Goal: Task Accomplishment & Management: Manage account settings

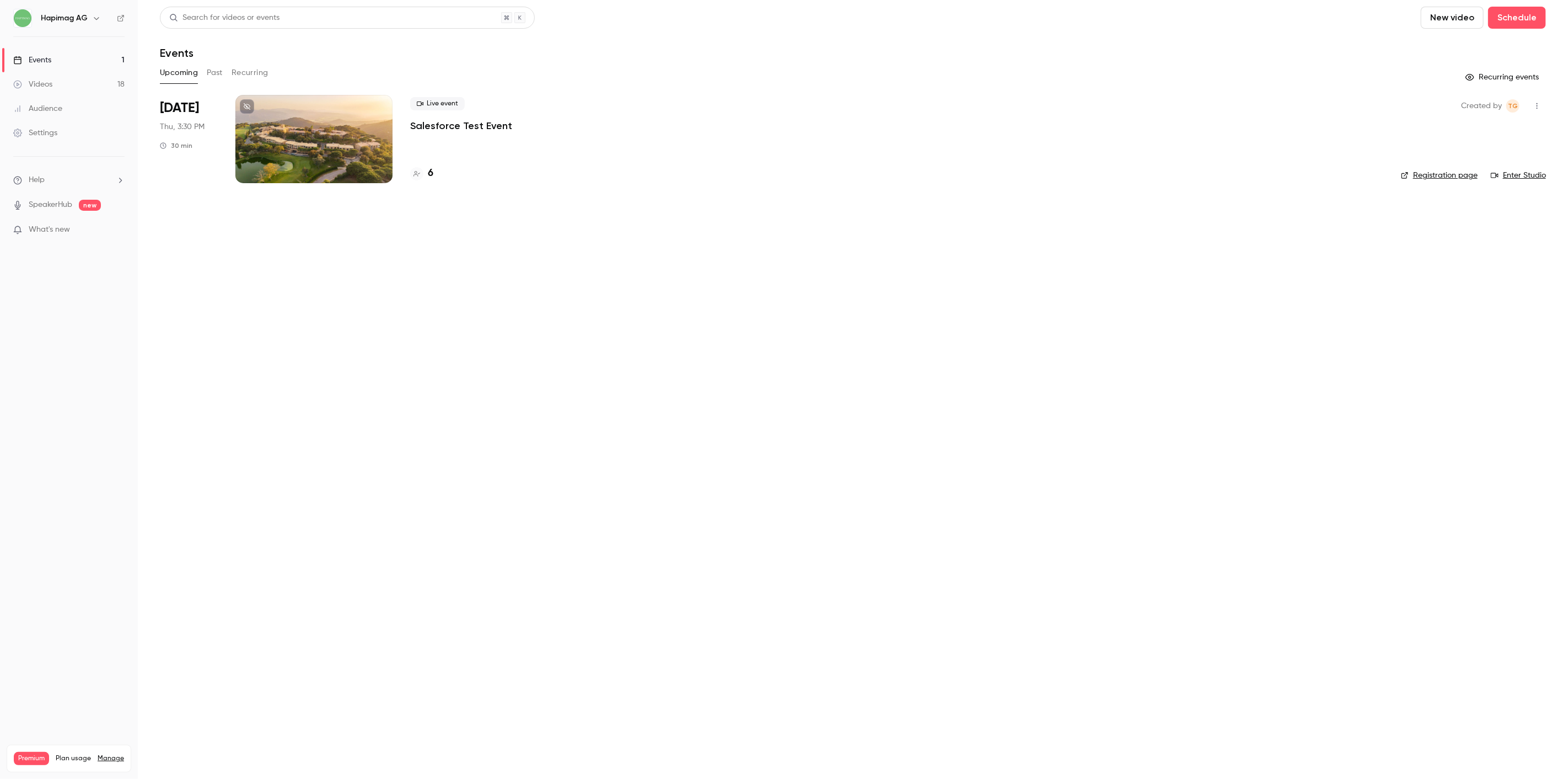
click at [461, 120] on p "Salesforce Test Event" at bounding box center [461, 126] width 102 height 13
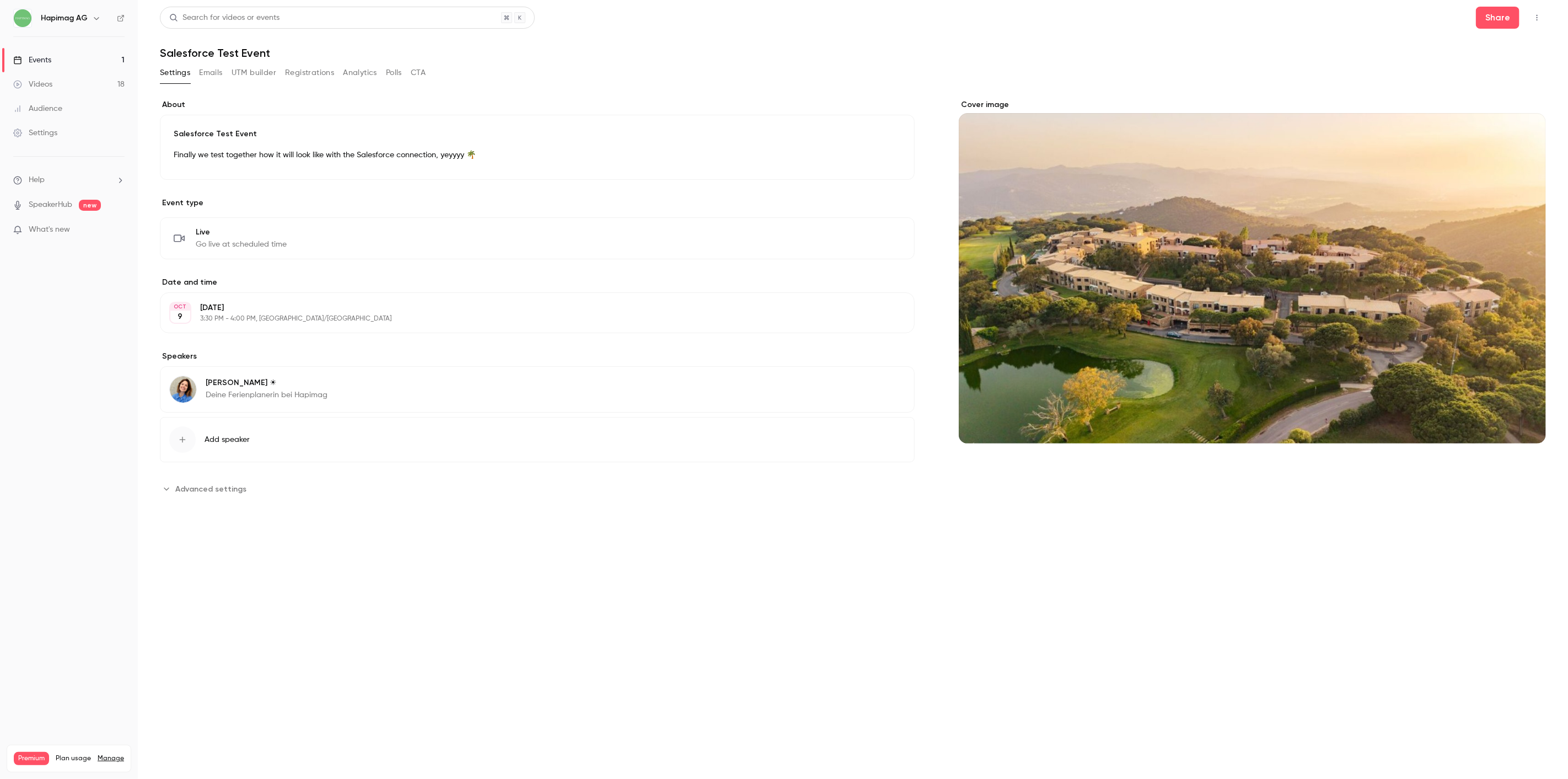
click at [313, 78] on button "Registrations" at bounding box center [310, 72] width 49 height 18
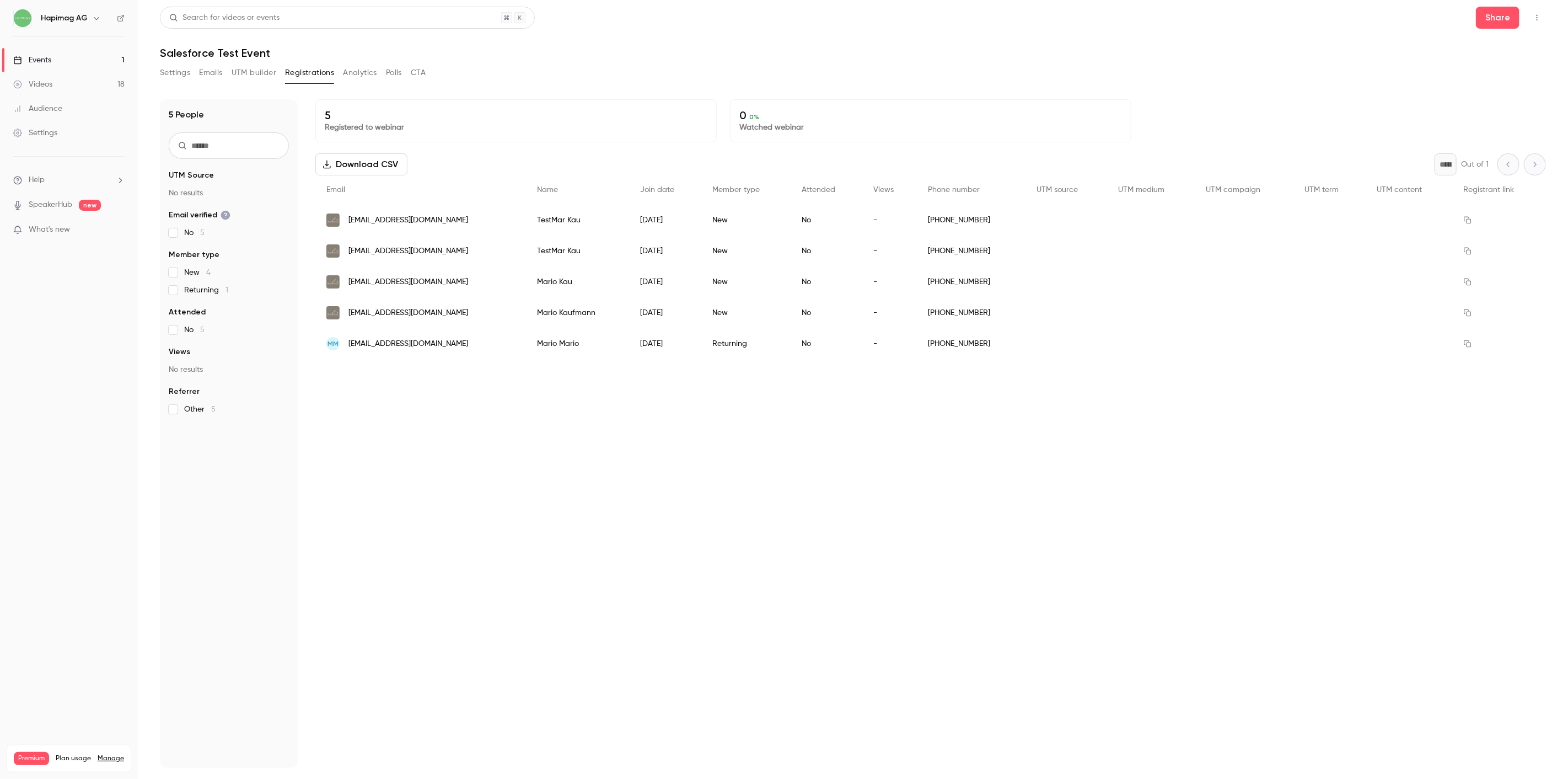
click at [393, 390] on div "5 Registered to webinar 0 0 % Watched webinar Download CSV * Out of 1 Email Nam…" at bounding box center [931, 433] width 1231 height 668
copy span "[EMAIL_ADDRESS][DOMAIN_NAME]"
drag, startPoint x: 346, startPoint y: 353, endPoint x: 451, endPoint y: 341, distance: 105.7
click at [451, 341] on div "MM shumeykoms@gmail.com" at bounding box center [421, 343] width 211 height 31
click at [477, 417] on div "5 Registered to webinar 0 0 % Watched webinar Download CSV * Out of 1 Email Nam…" at bounding box center [931, 433] width 1231 height 668
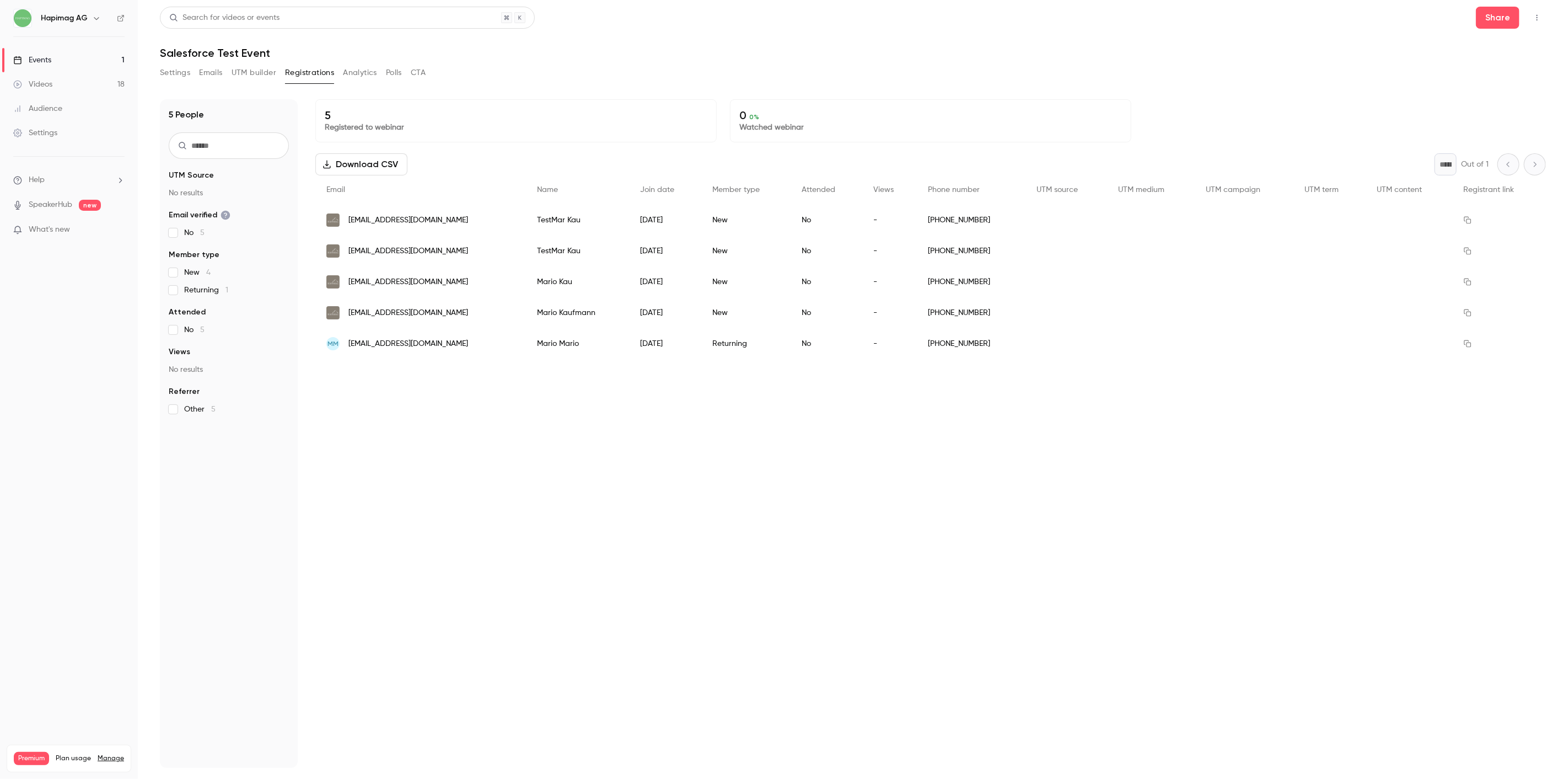
click at [56, 103] on div "Audience" at bounding box center [37, 108] width 49 height 11
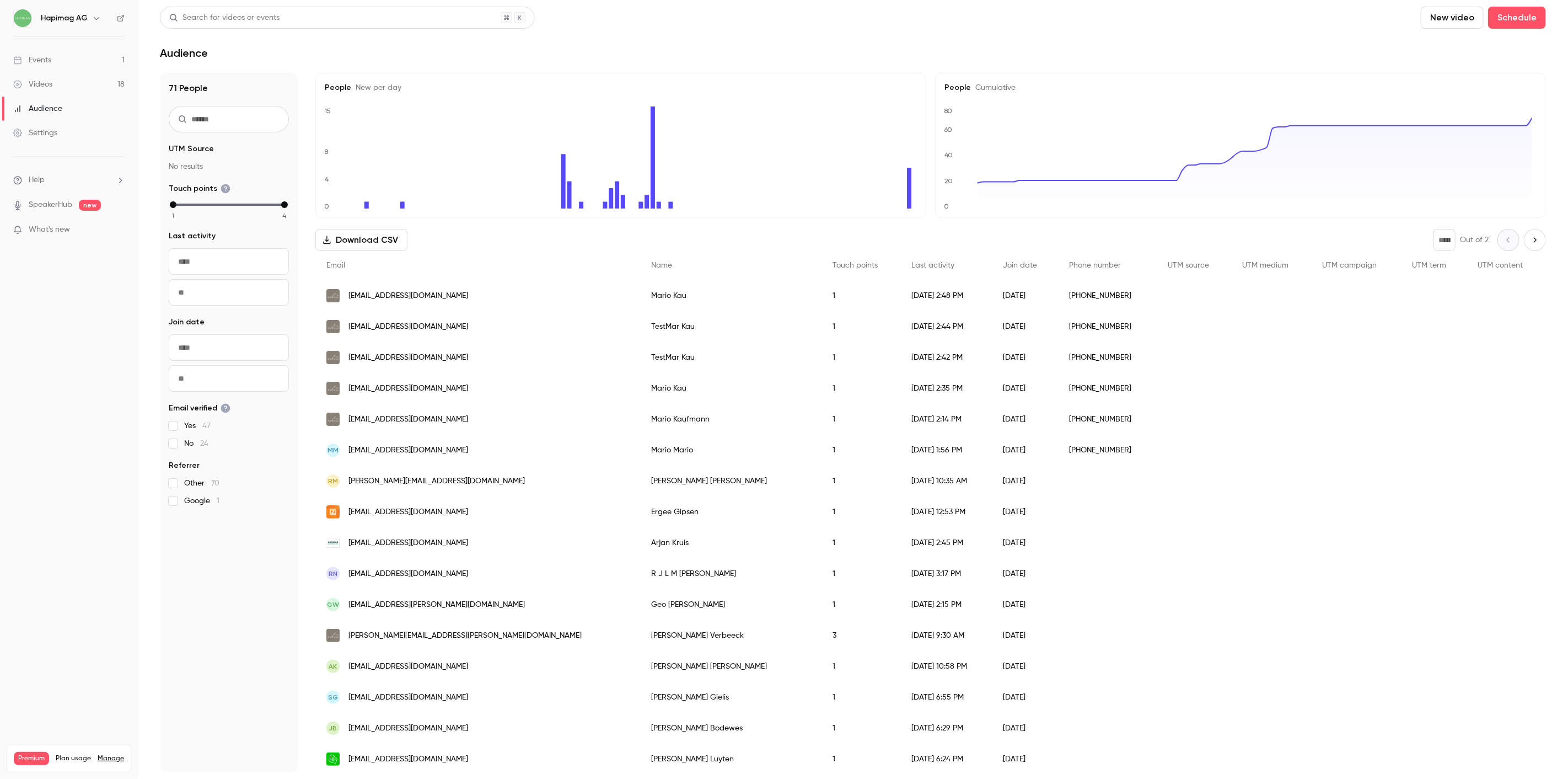
click at [311, 13] on div "Search for videos or events" at bounding box center [348, 18] width 375 height 22
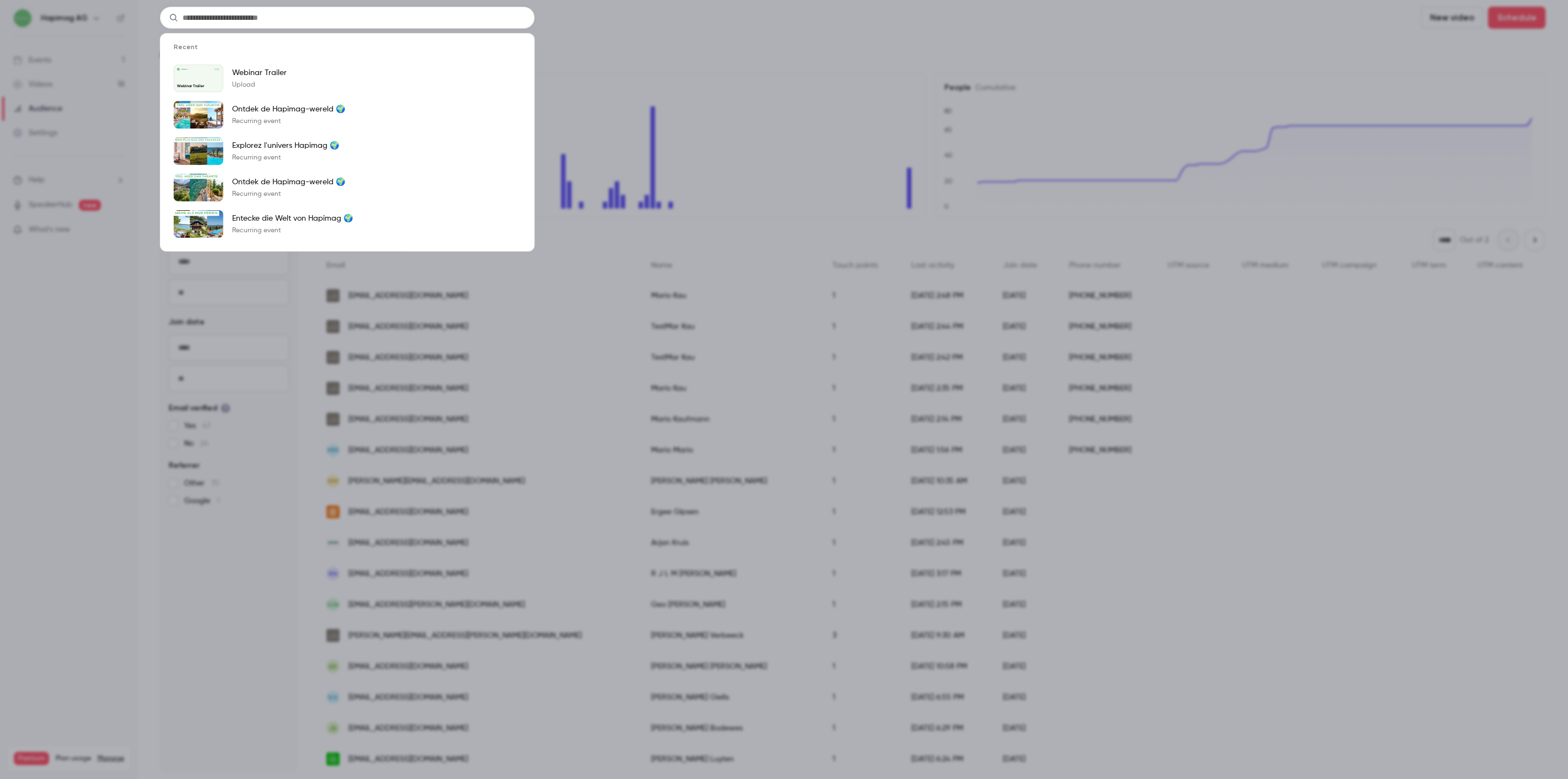
click at [695, 37] on div "Recent Hapimag AG Oct 9 Webinar Trailer Webinar Trailer Upload Ontdek de Hapima…" at bounding box center [784, 390] width 1568 height 779
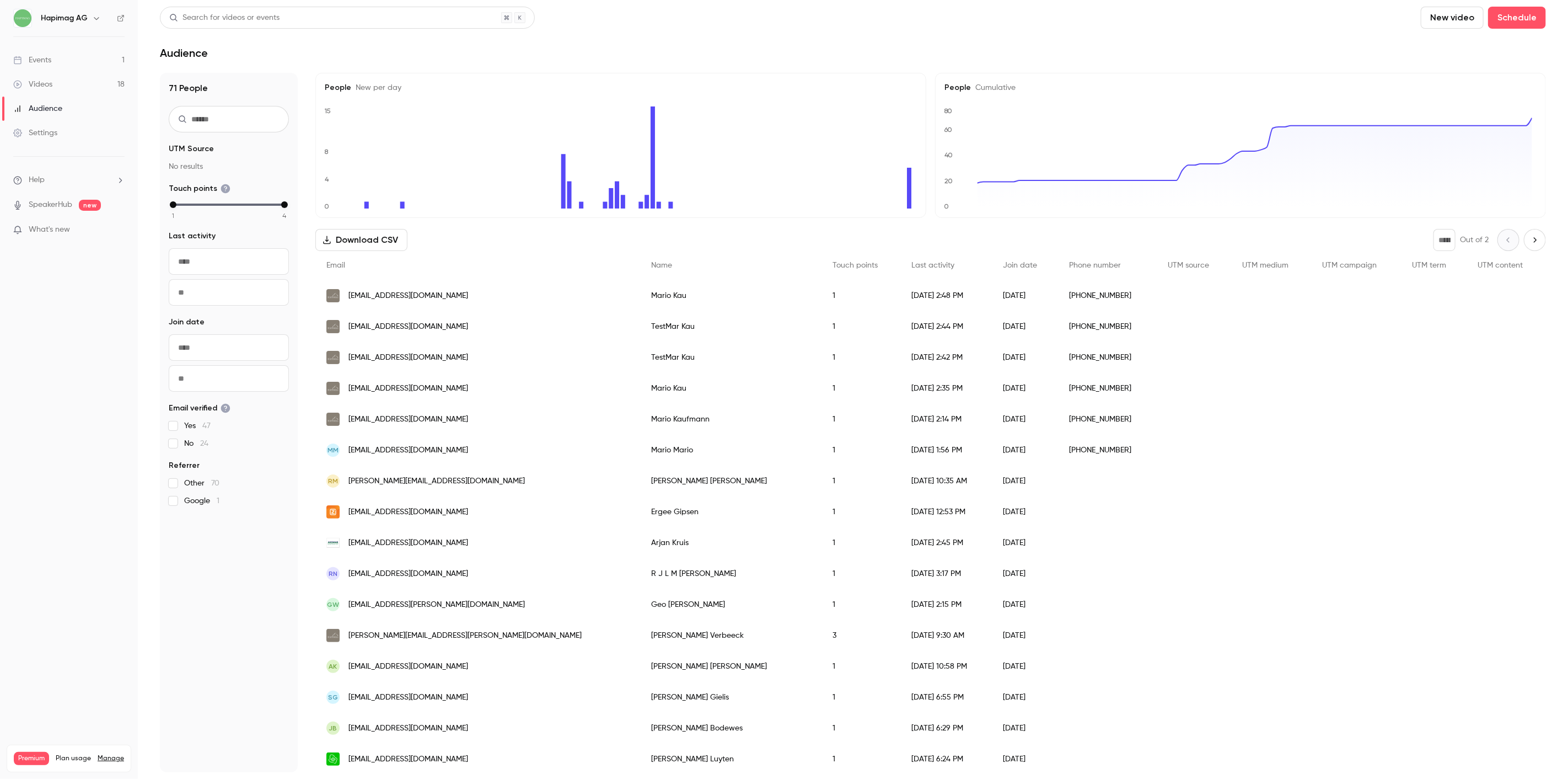
click at [78, 81] on link "Videos 18" at bounding box center [69, 84] width 138 height 24
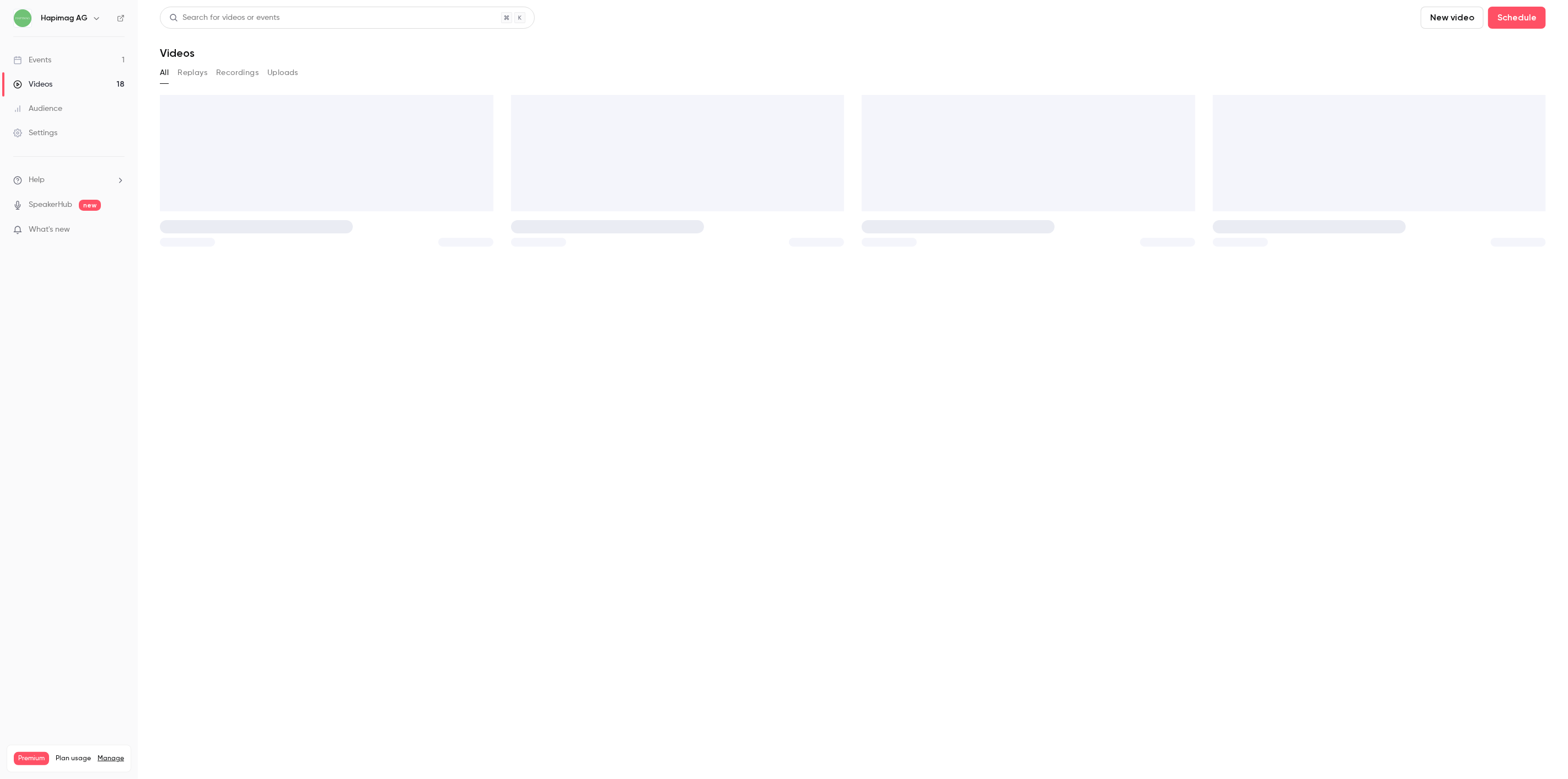
click at [80, 59] on link "Events 1" at bounding box center [69, 60] width 138 height 24
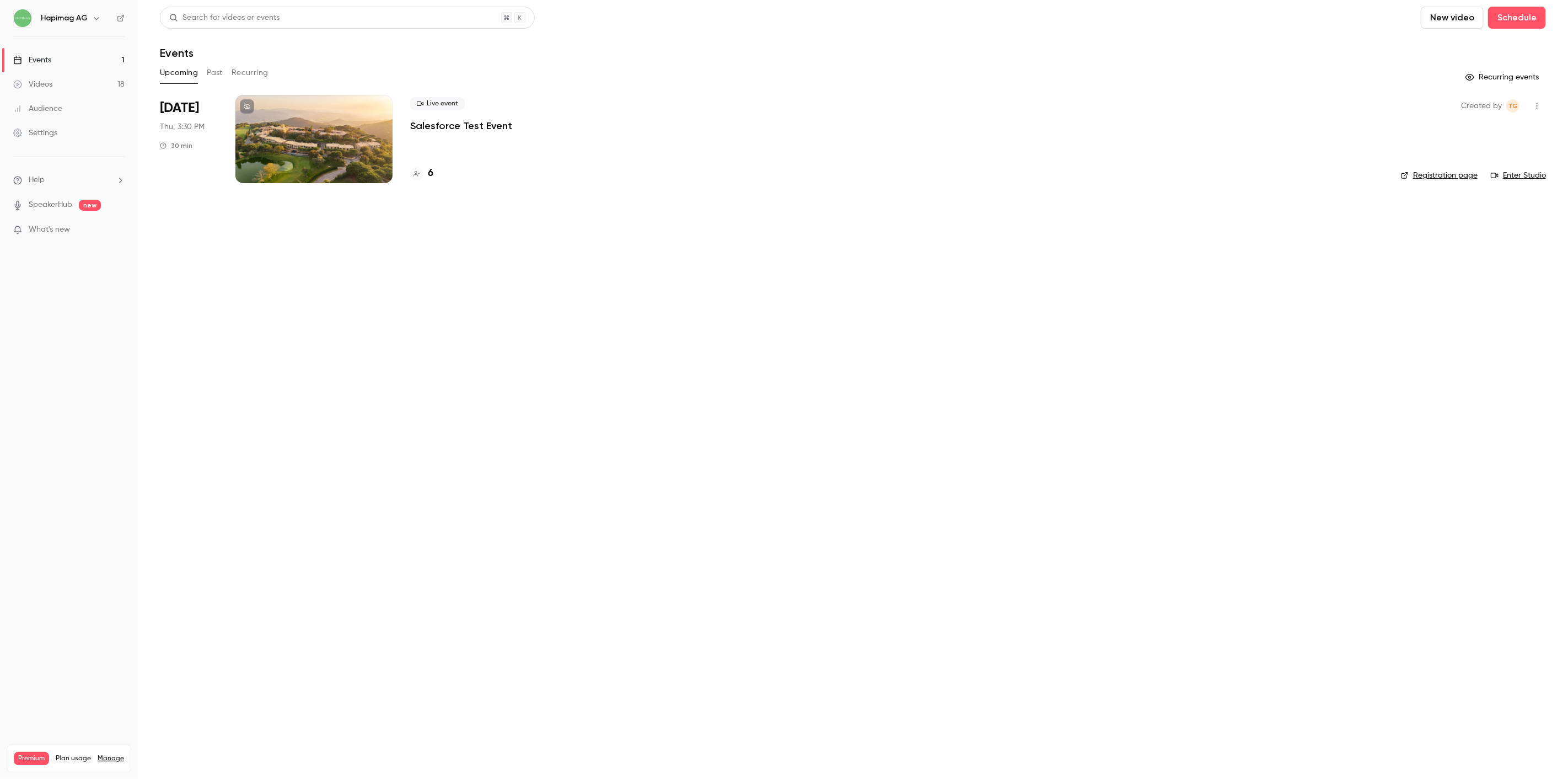
click at [435, 168] on div "6" at bounding box center [897, 174] width 973 height 15
click at [431, 174] on h4 "6" at bounding box center [431, 174] width 6 height 15
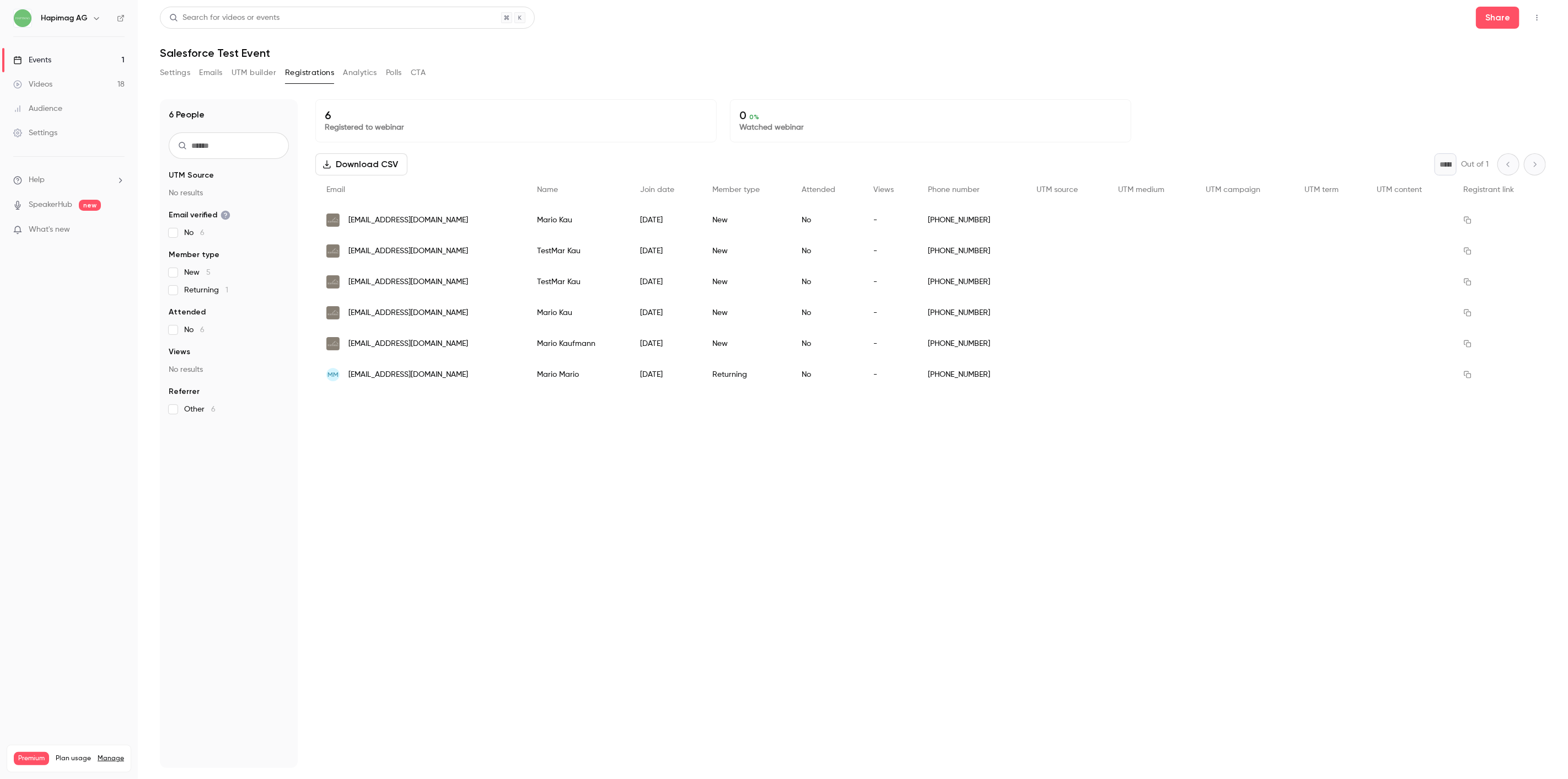
click at [531, 481] on div "6 Registered to webinar 0 0 % Watched webinar Download CSV * Out of 1 Email Nam…" at bounding box center [931, 433] width 1231 height 668
click at [177, 72] on button "Settings" at bounding box center [175, 72] width 30 height 18
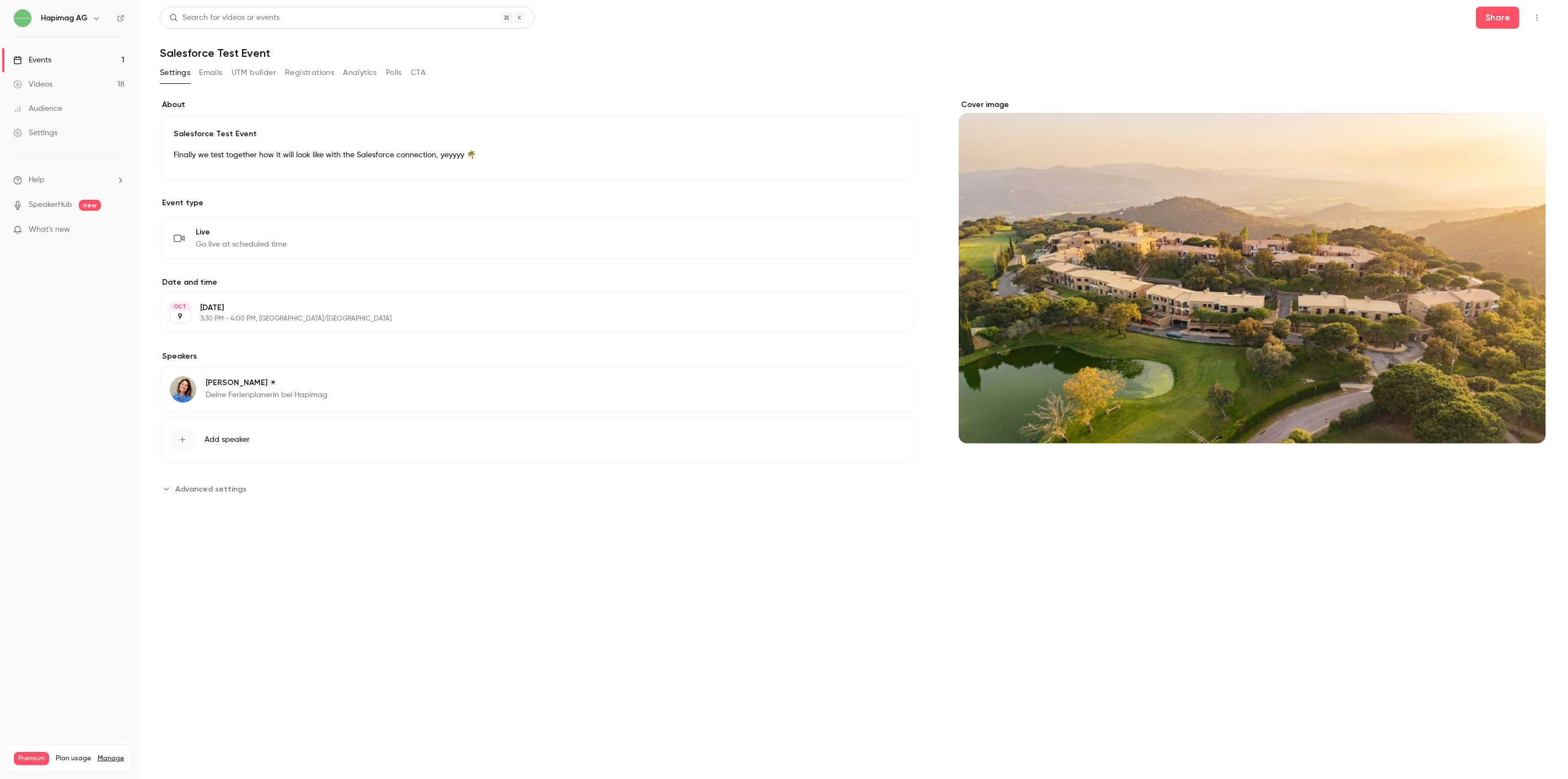
click at [1539, 11] on button "button" at bounding box center [1537, 18] width 18 height 18
click at [1515, 76] on div "Enter Studio" at bounding box center [1495, 74] width 84 height 11
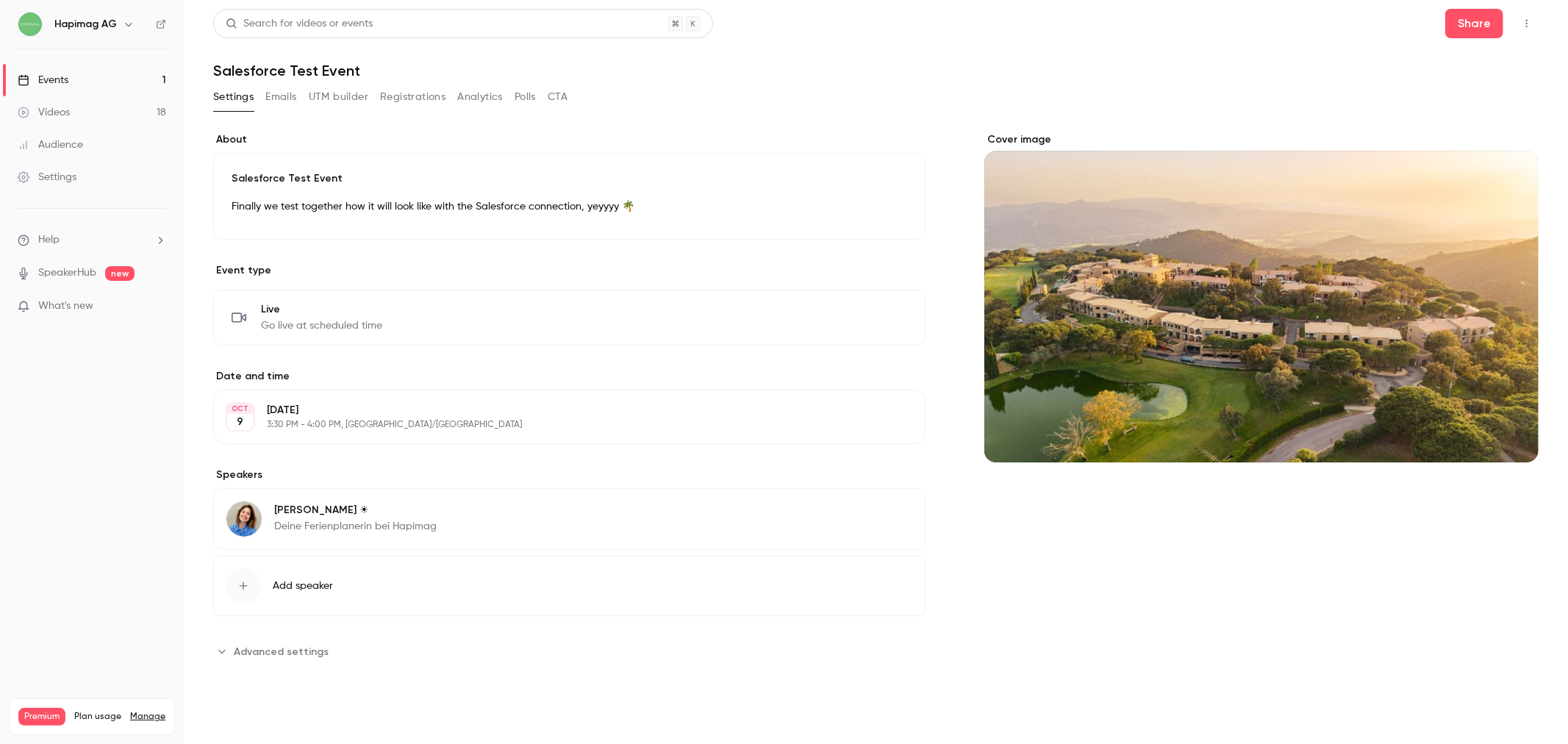
click at [415, 106] on button "Registrations" at bounding box center [413, 97] width 65 height 23
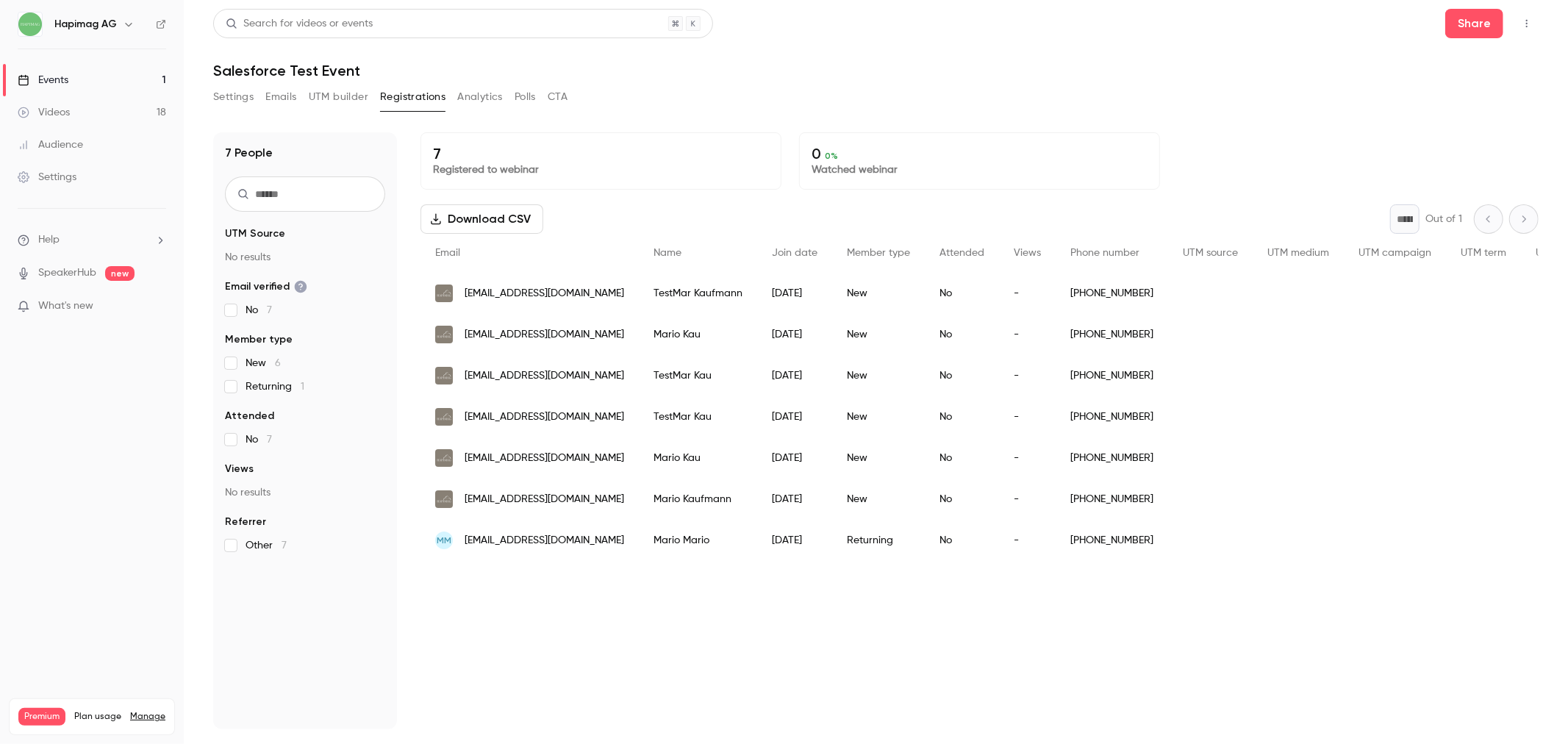
click at [329, 90] on button "UTM builder" at bounding box center [339, 97] width 60 height 23
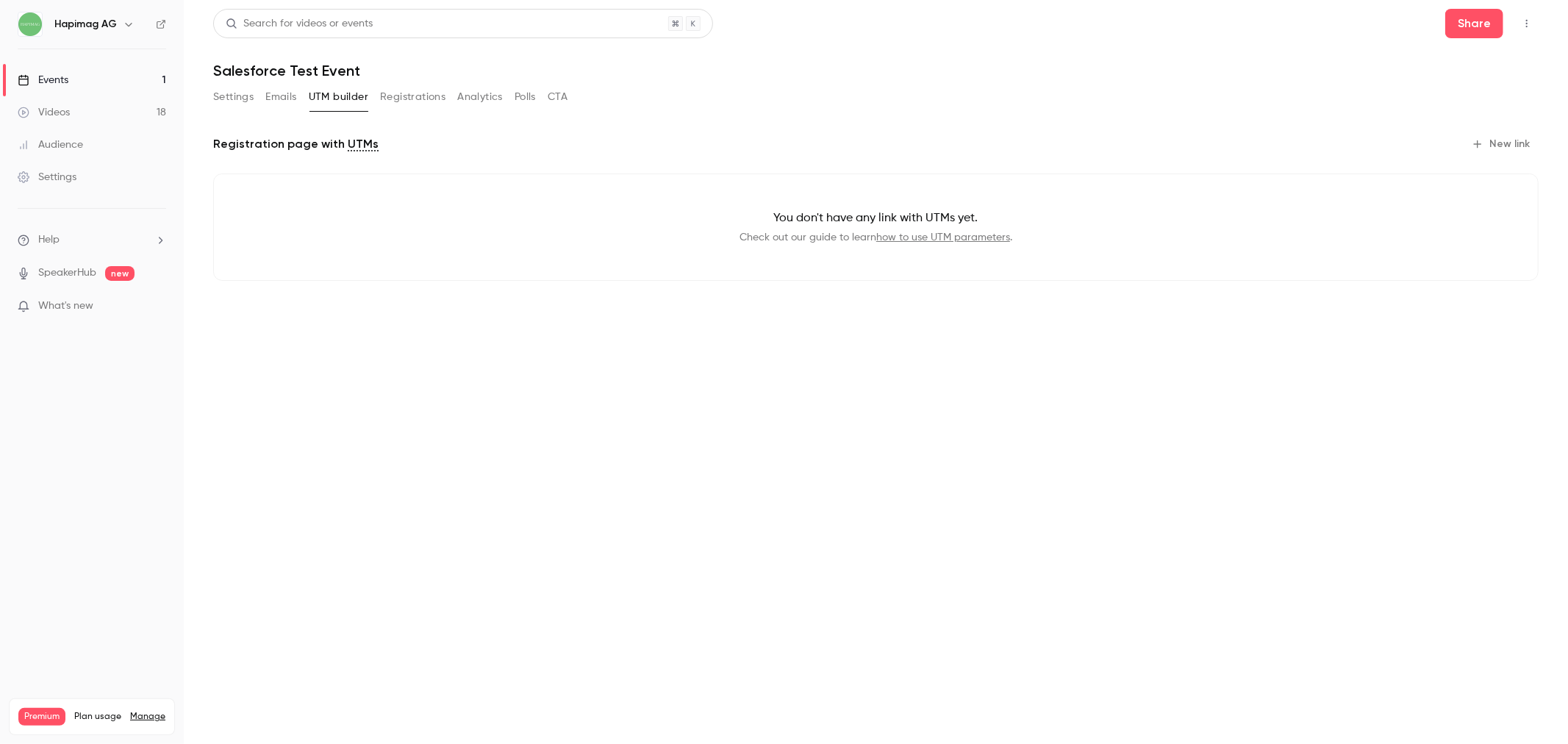
click at [291, 88] on button "Emails" at bounding box center [281, 97] width 31 height 23
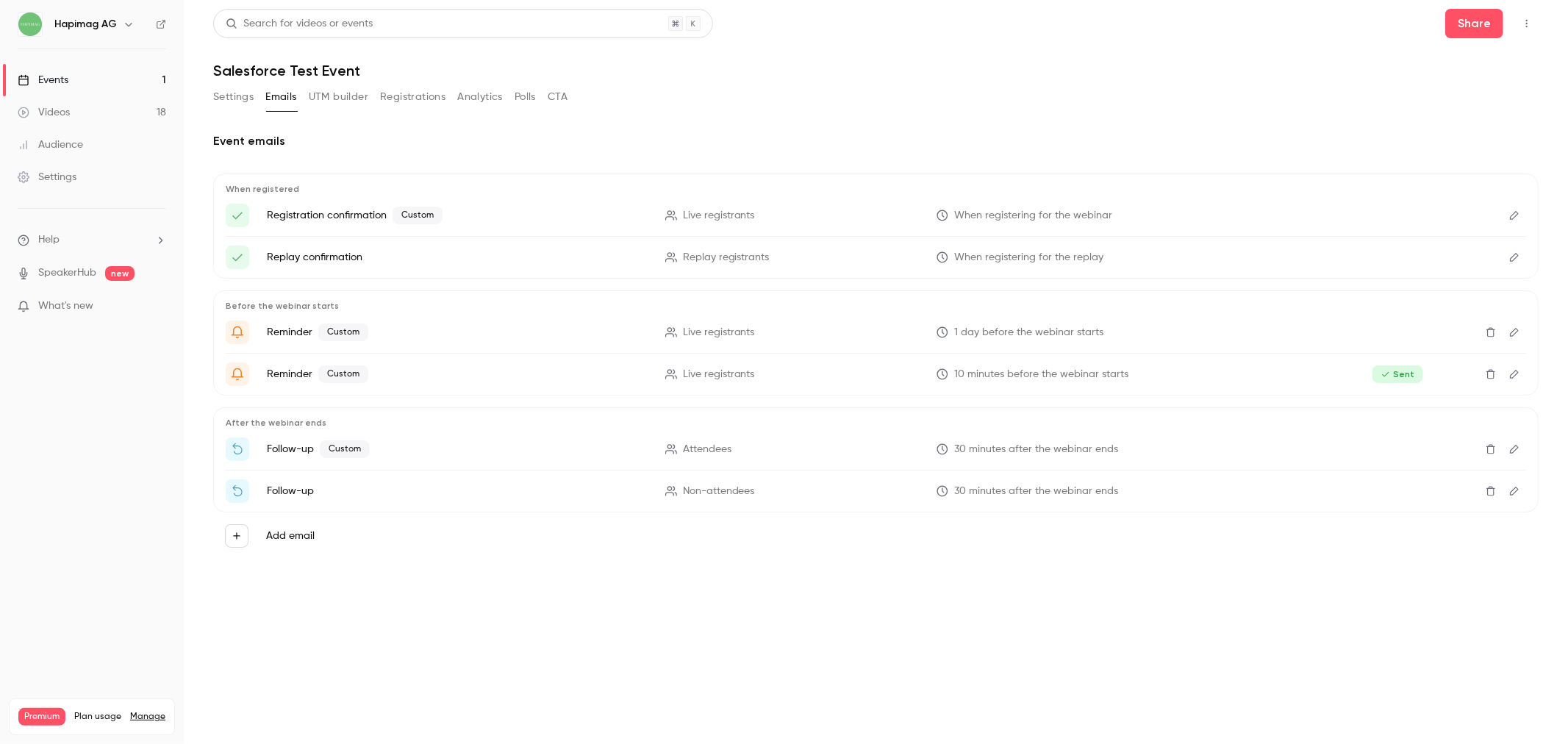
click at [416, 96] on button "Registrations" at bounding box center [413, 97] width 65 height 23
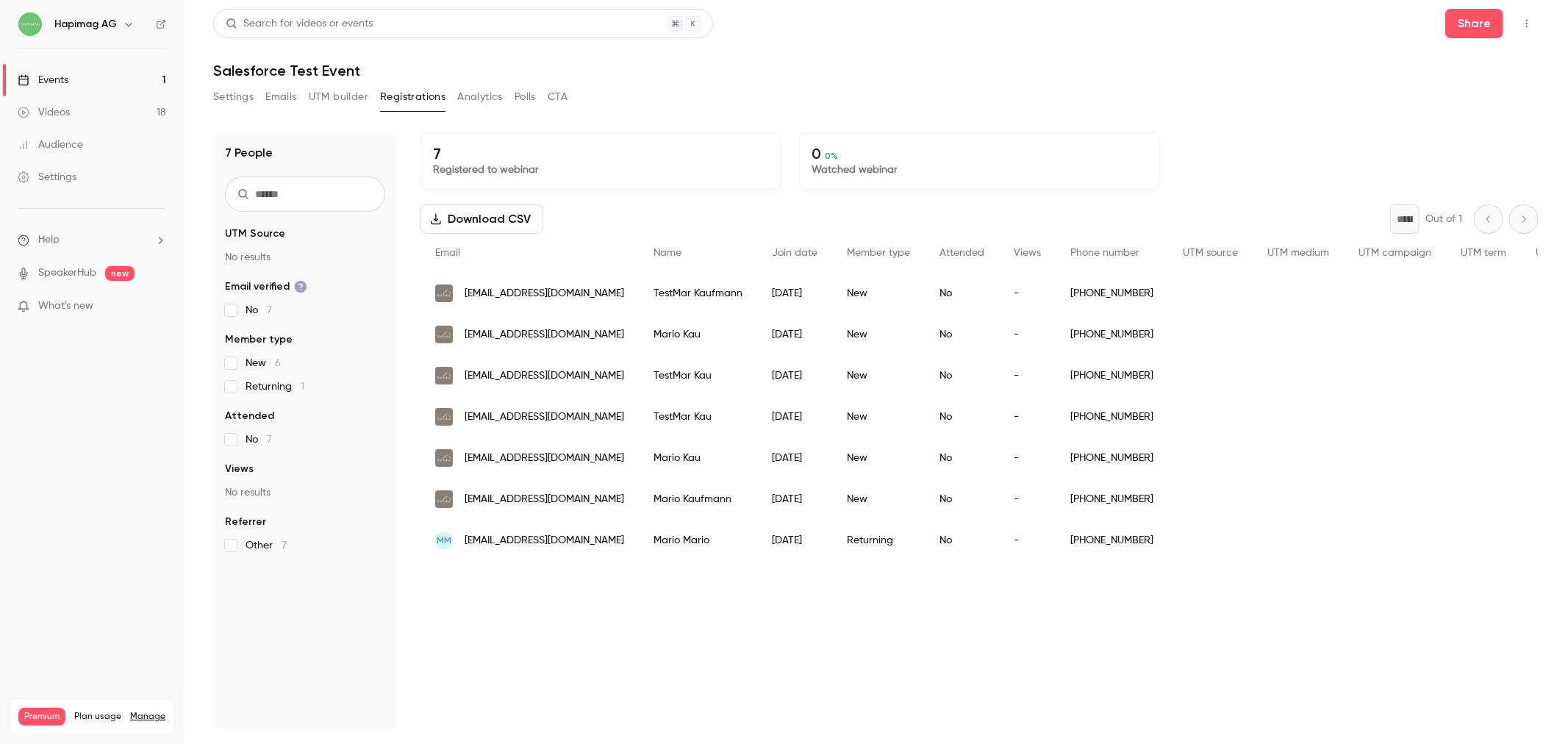
click at [528, 648] on div "7 Registered to webinar 0 0 % Watched webinar Download CSV * Out of 1 Email Nam…" at bounding box center [980, 431] width 1118 height 597
click at [278, 99] on button "Emails" at bounding box center [281, 97] width 31 height 23
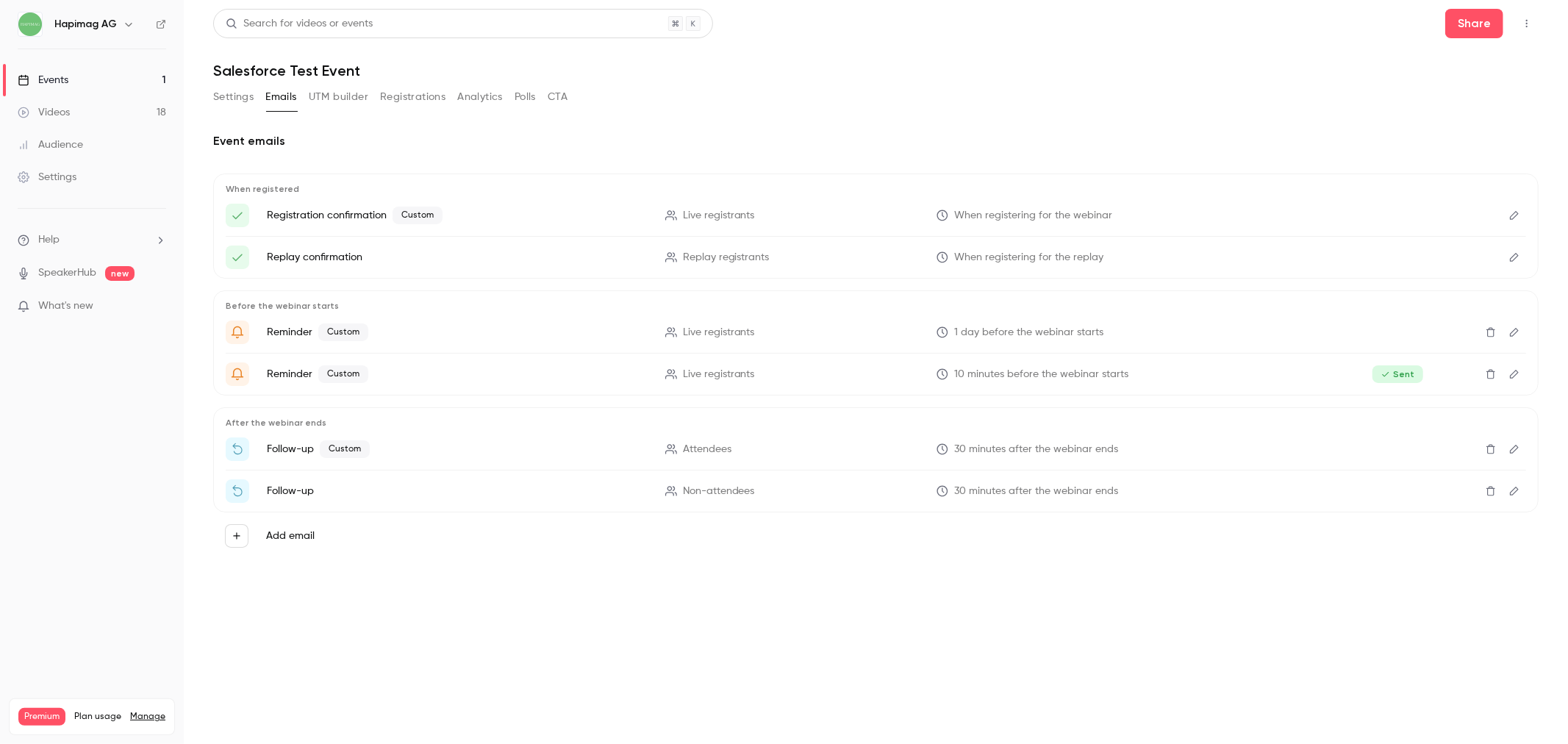
click at [381, 98] on button "Registrations" at bounding box center [413, 97] width 65 height 23
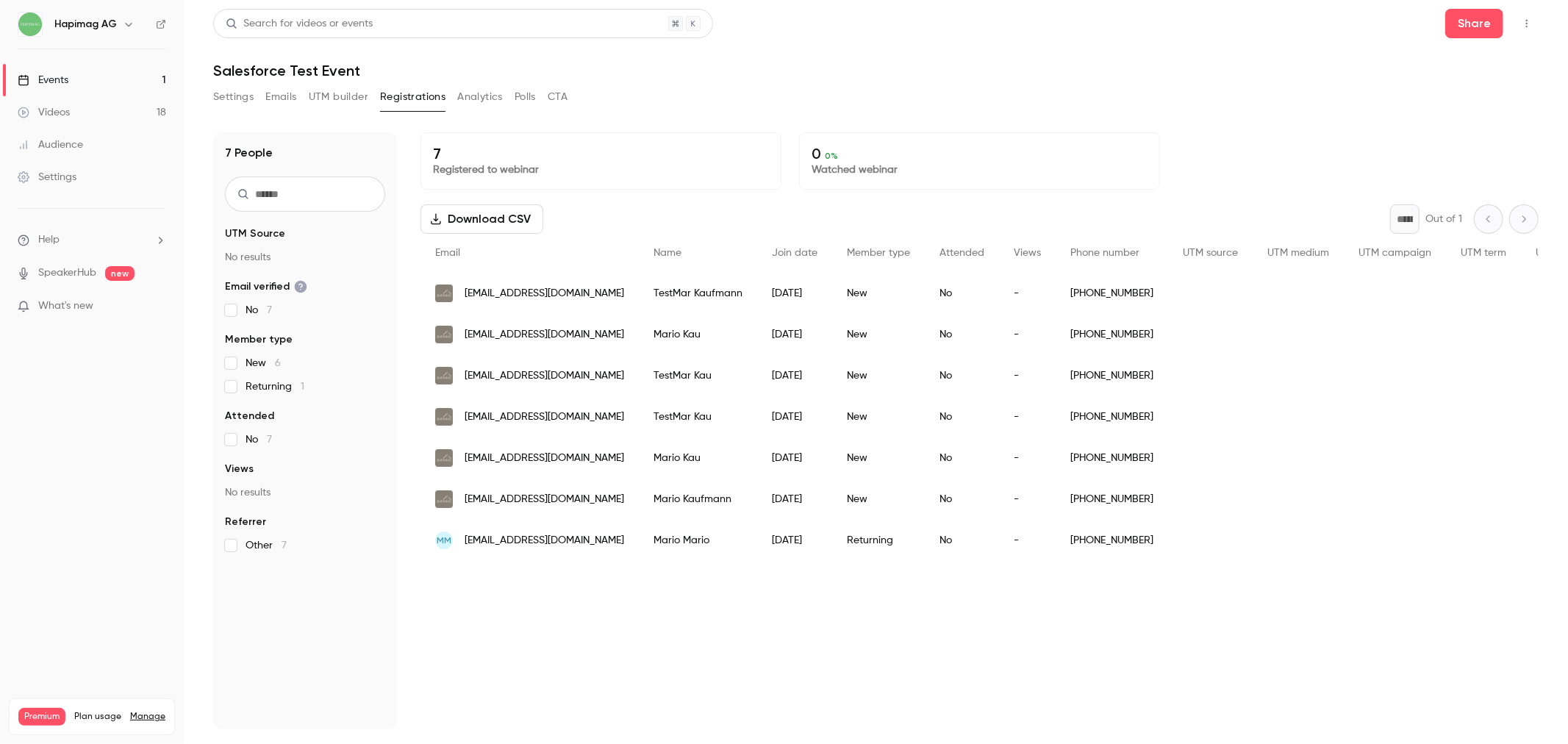
click at [239, 97] on button "Settings" at bounding box center [233, 97] width 40 height 23
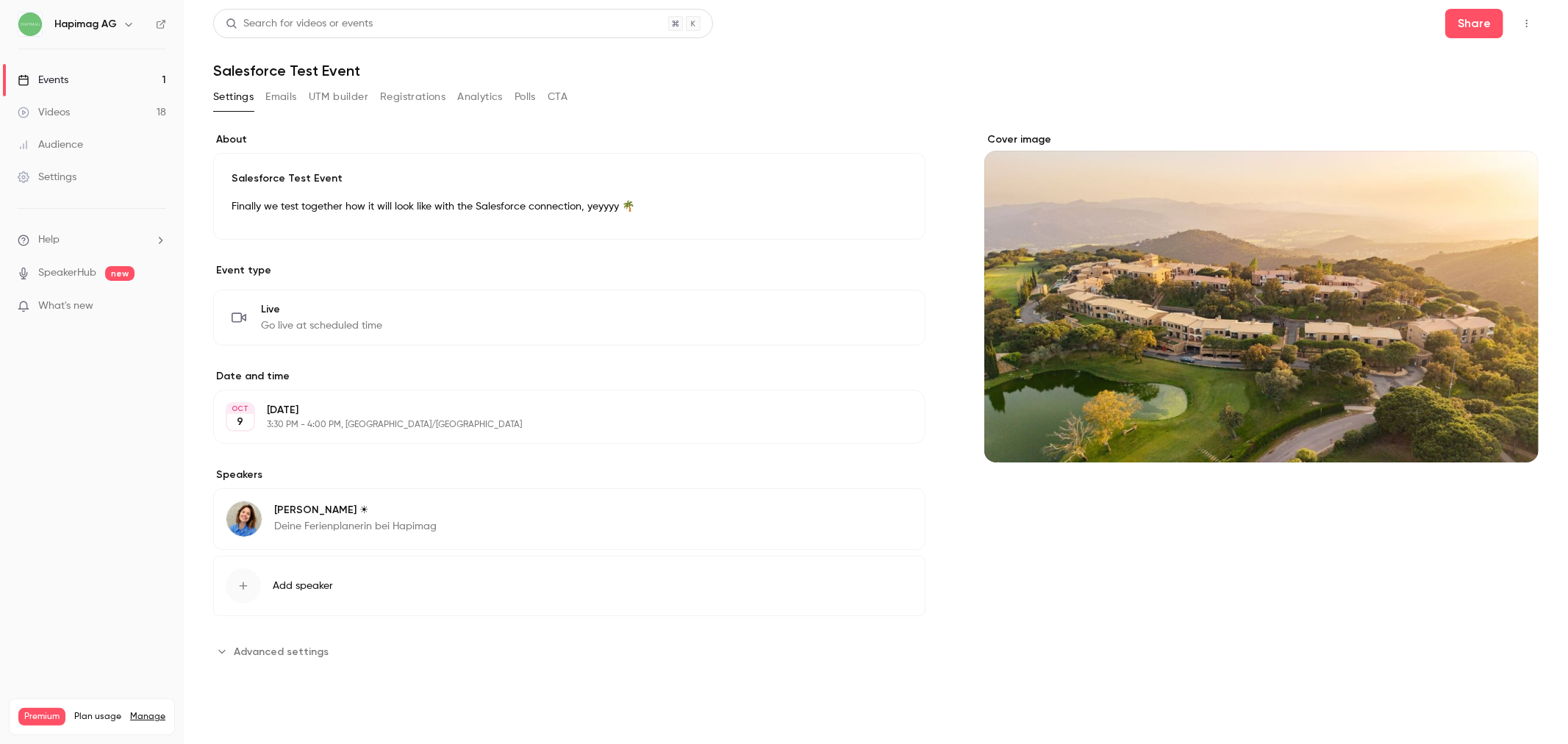
click at [239, 97] on button "Settings" at bounding box center [233, 97] width 40 height 23
click at [44, 71] on link "Events 1" at bounding box center [92, 80] width 183 height 32
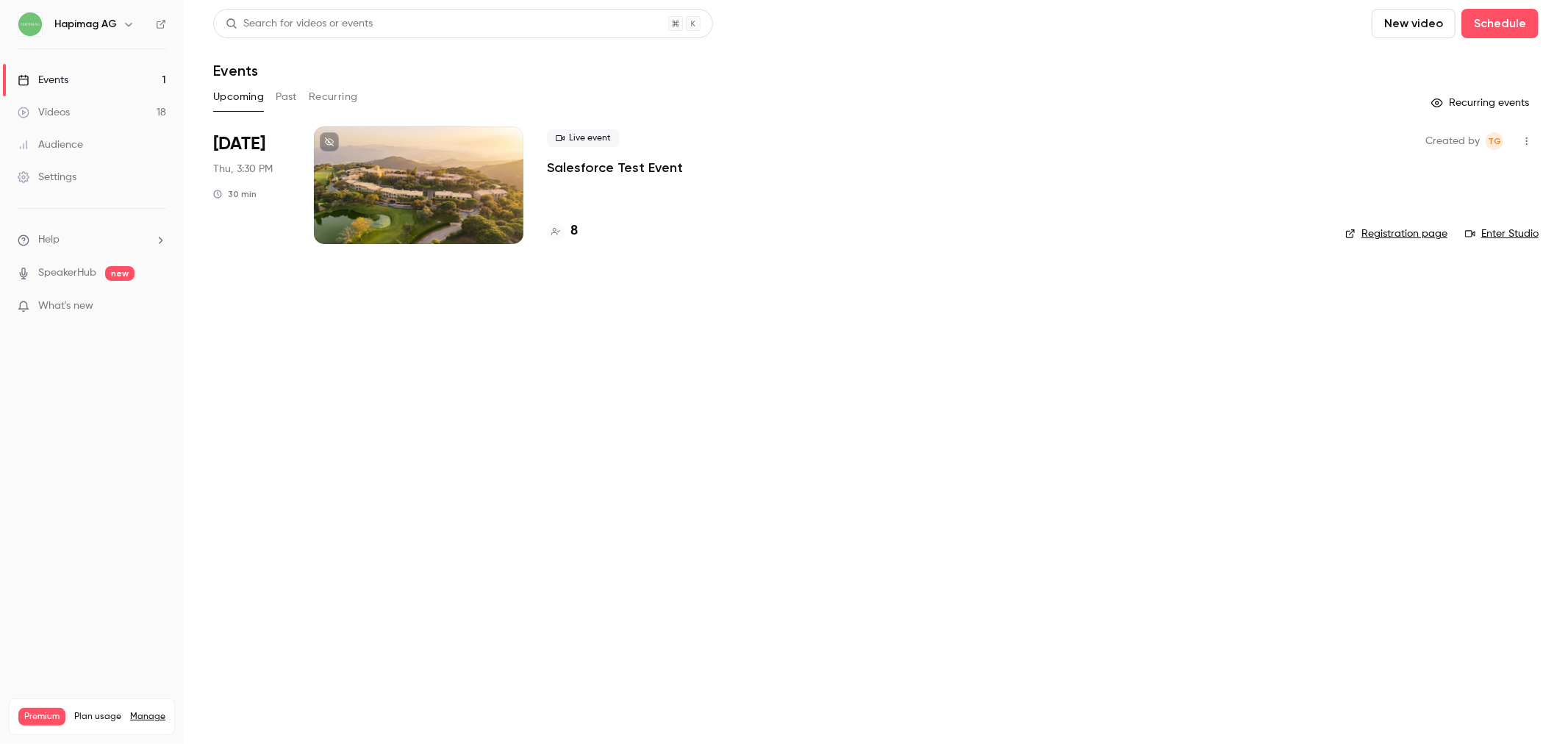
click at [1543, 11] on main "Search for videos or events New video Schedule Events Upcoming Past Recurring R…" at bounding box center [875, 372] width 1385 height 744
click at [1503, 19] on button "Schedule" at bounding box center [1500, 23] width 77 height 29
click at [1456, 106] on span "Recurring event" at bounding box center [1453, 102] width 77 height 16
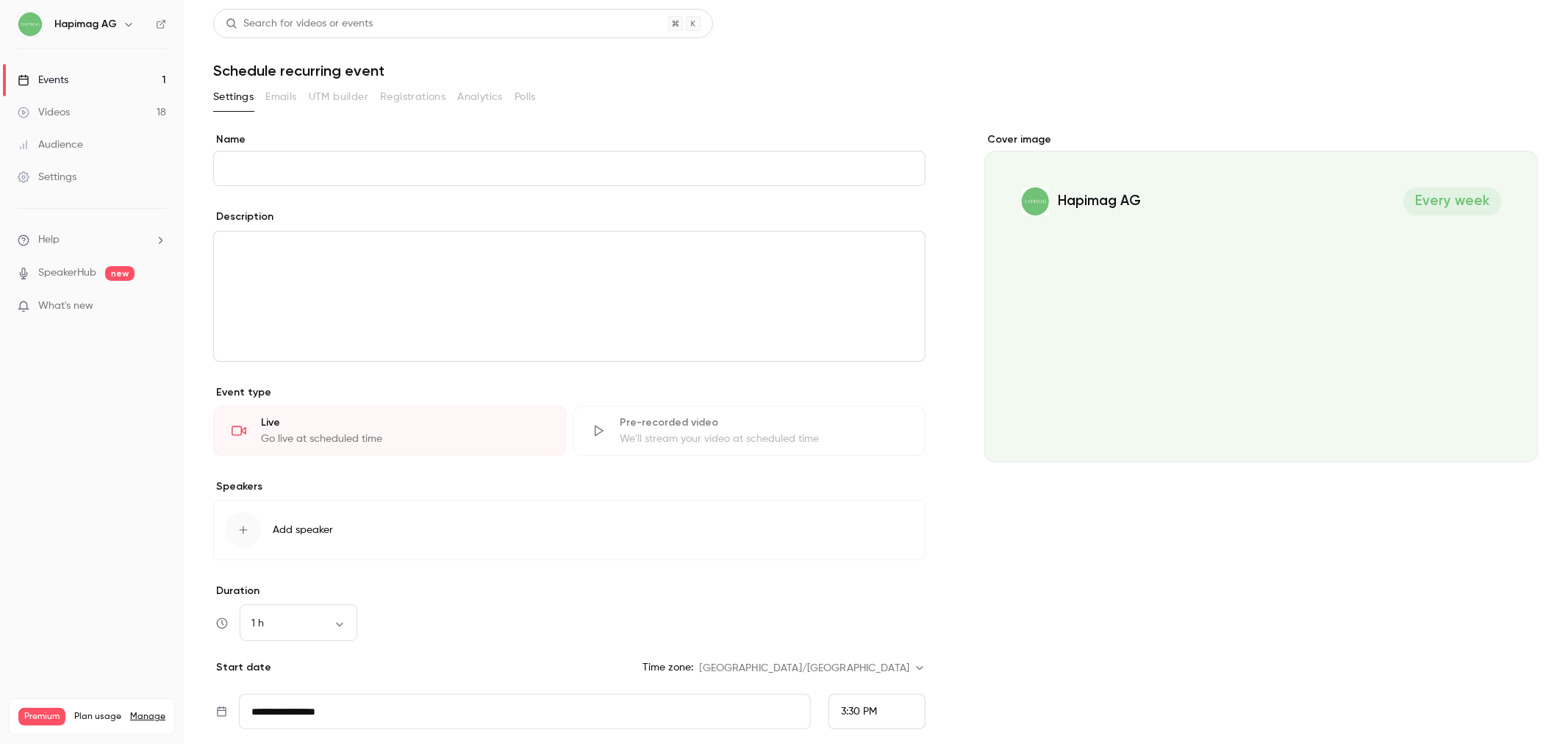
click at [285, 163] on input "Name" at bounding box center [570, 168] width 712 height 35
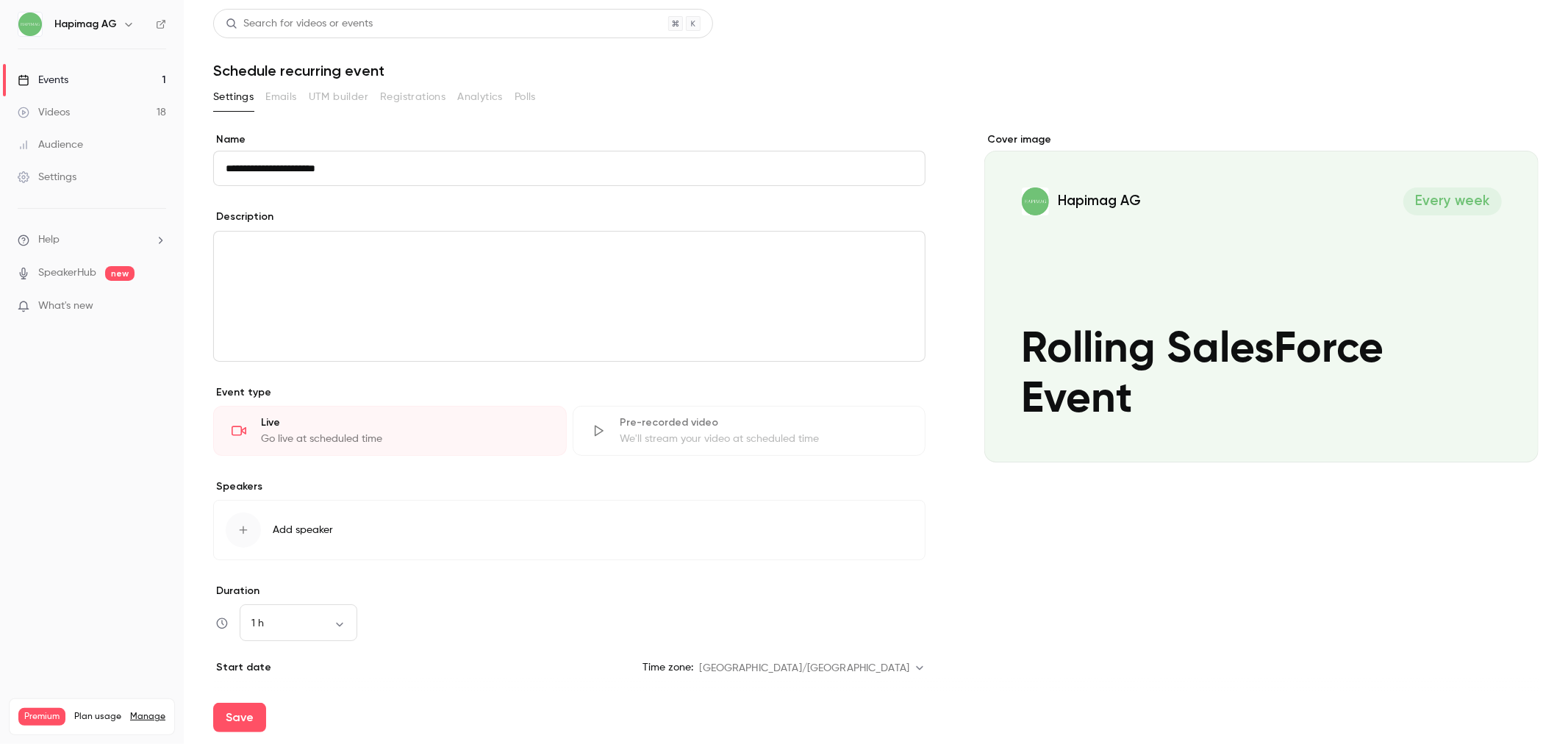
scroll to position [79, 0]
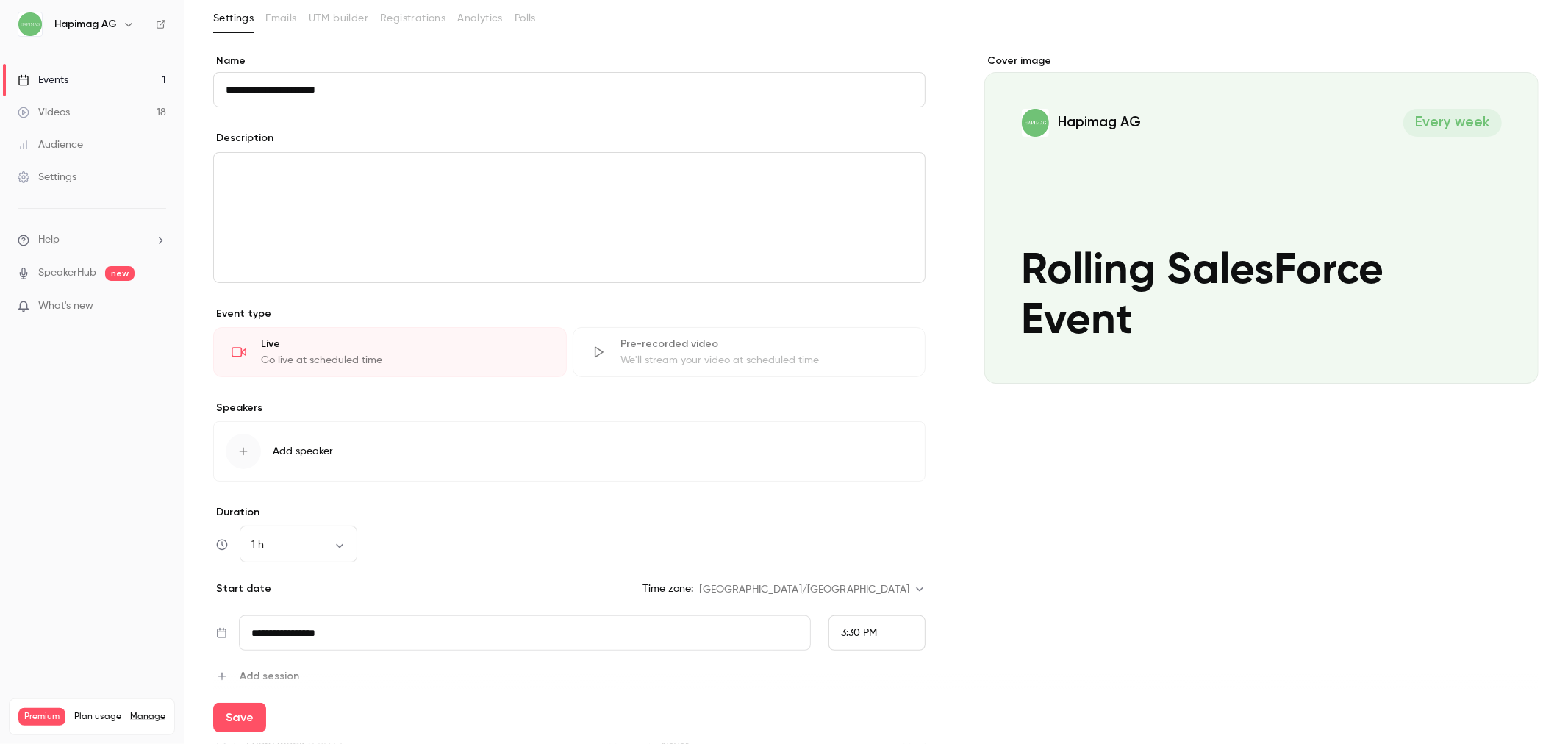
type input "**********"
click at [234, 445] on div "button" at bounding box center [243, 451] width 35 height 35
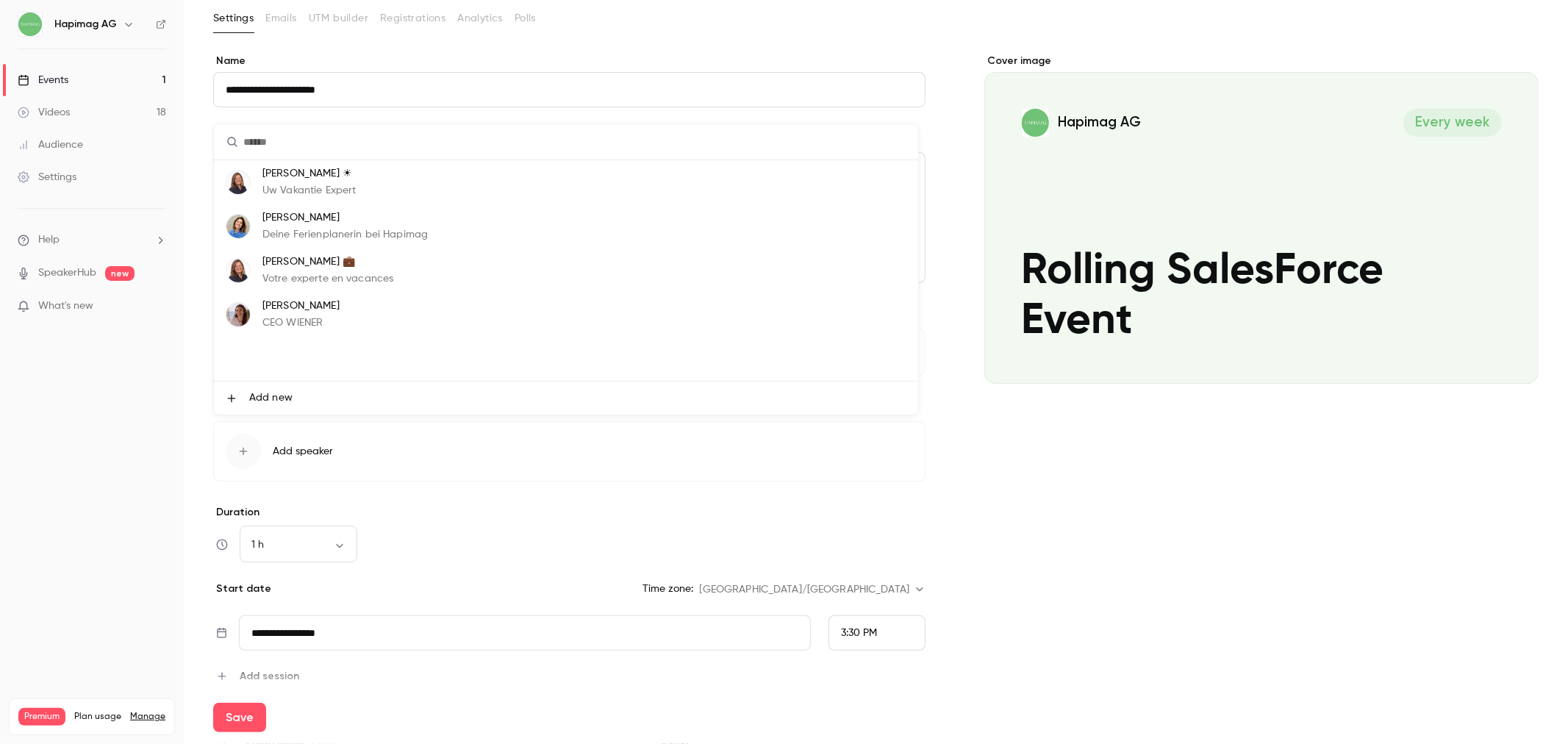
click at [334, 170] on p "Karen ☀" at bounding box center [309, 174] width 94 height 16
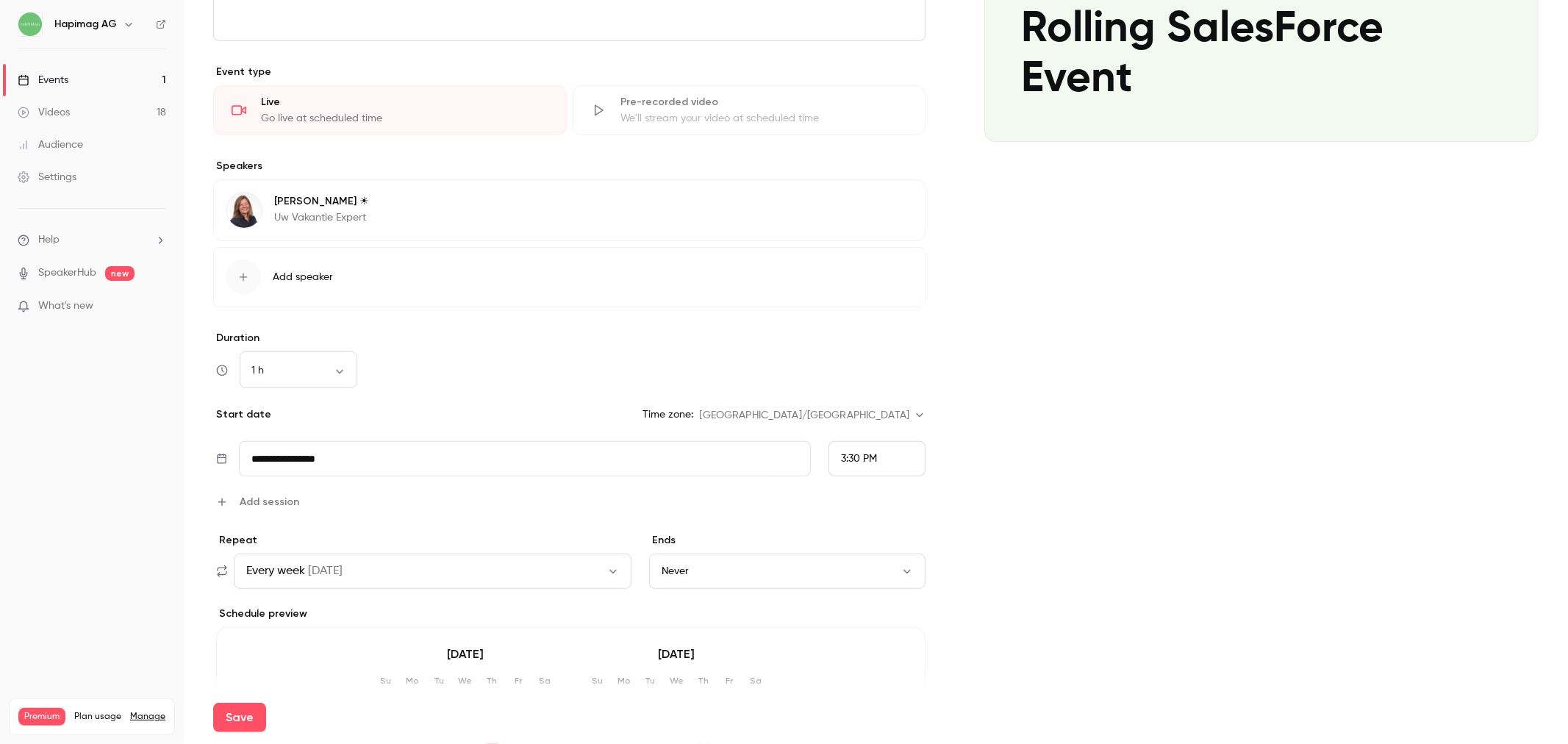
scroll to position [322, 0]
click at [252, 498] on span "Add session" at bounding box center [269, 500] width 60 height 16
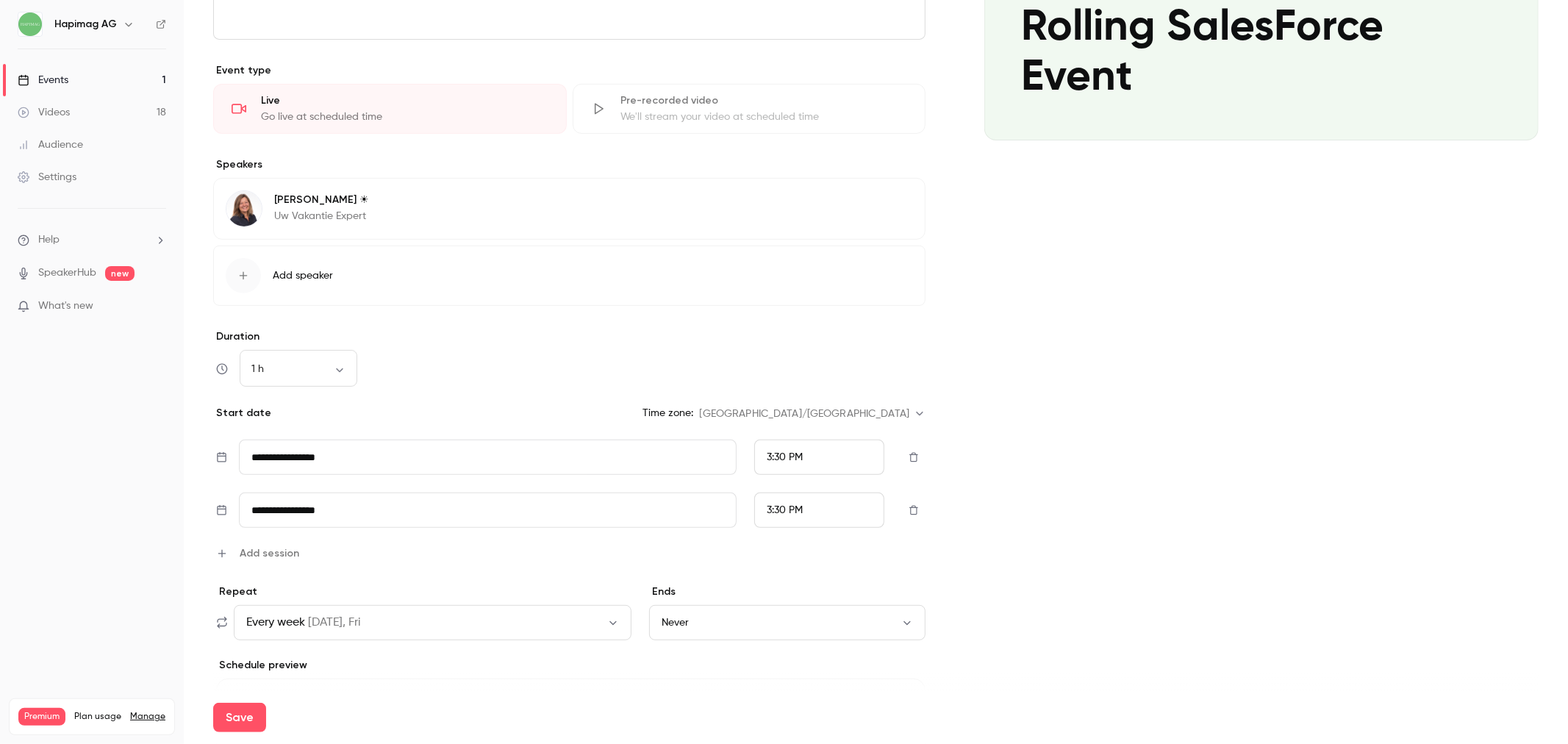
click at [353, 490] on div "**********" at bounding box center [570, 500] width 712 height 121
click at [366, 505] on input "**********" at bounding box center [488, 510] width 498 height 35
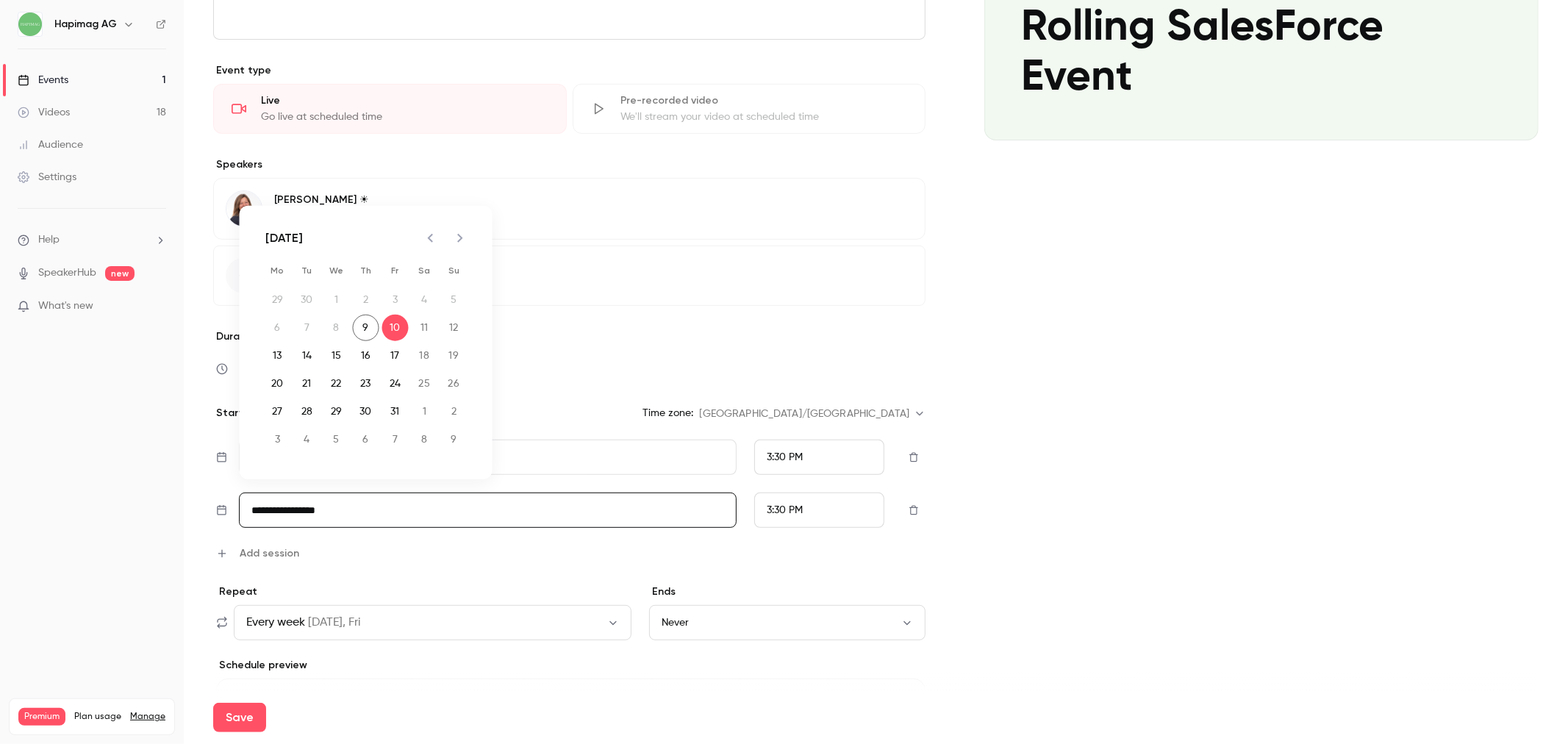
click at [223, 555] on icon "button" at bounding box center [222, 553] width 12 height 12
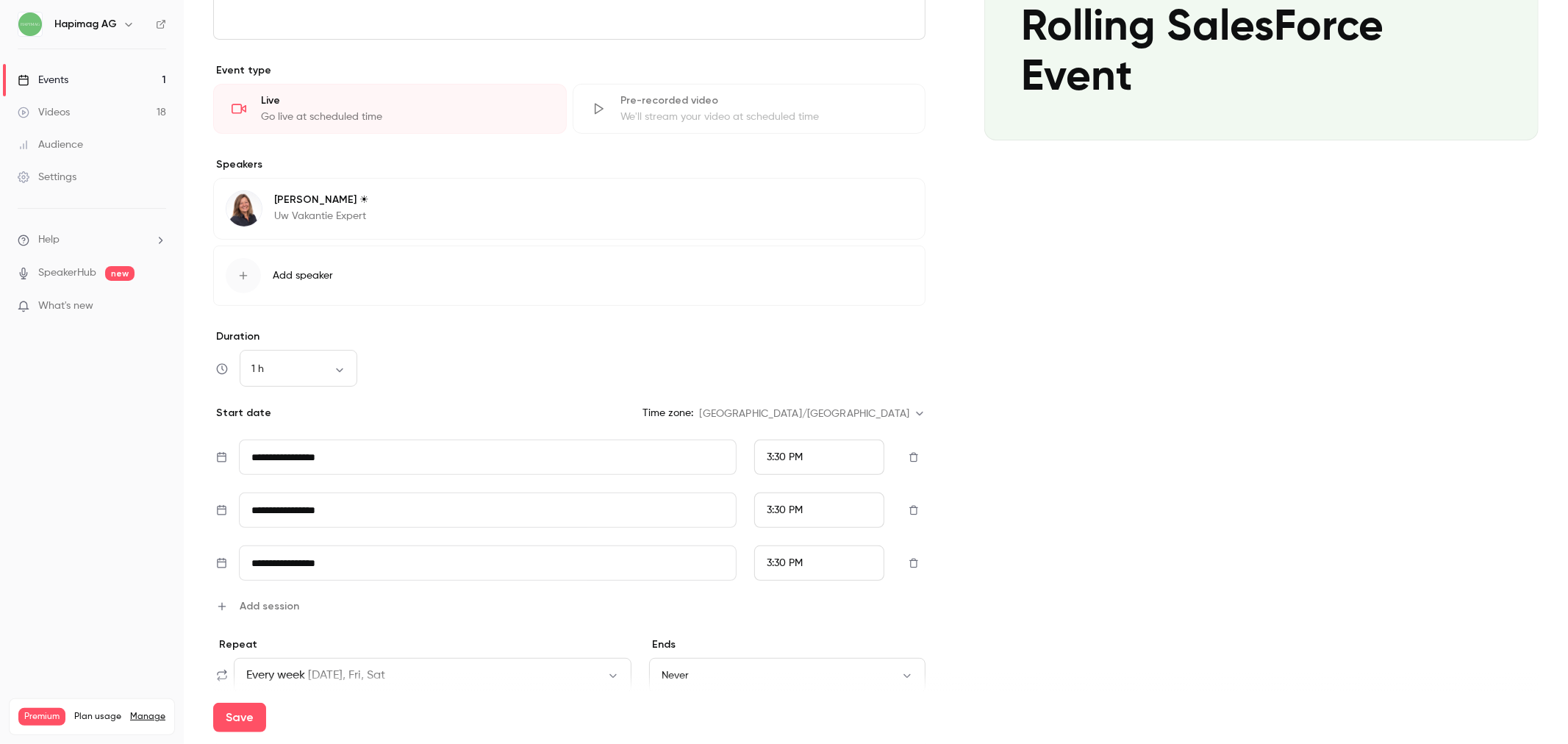
scroll to position [473, 0]
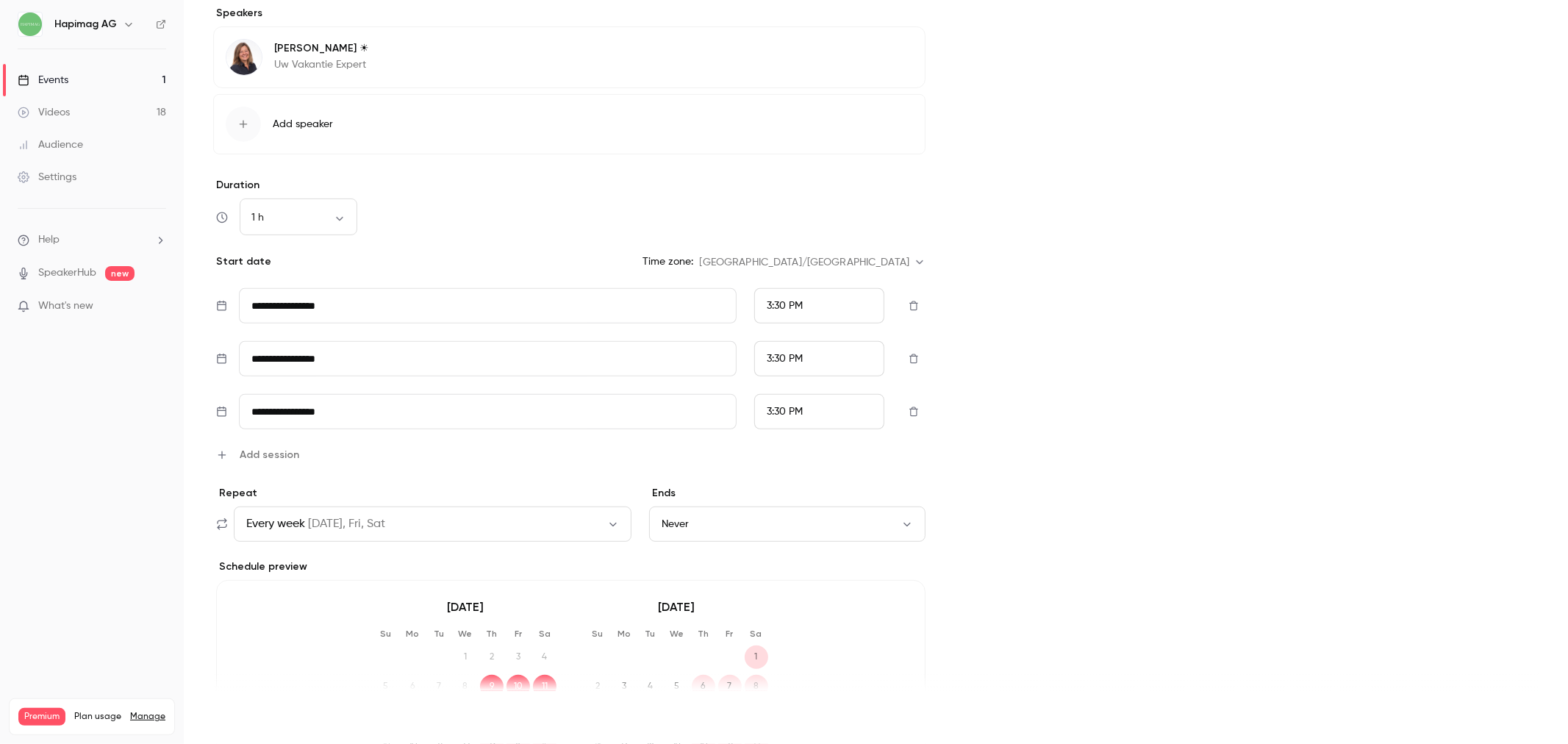
click at [248, 702] on button "Save" at bounding box center [240, 717] width 53 height 29
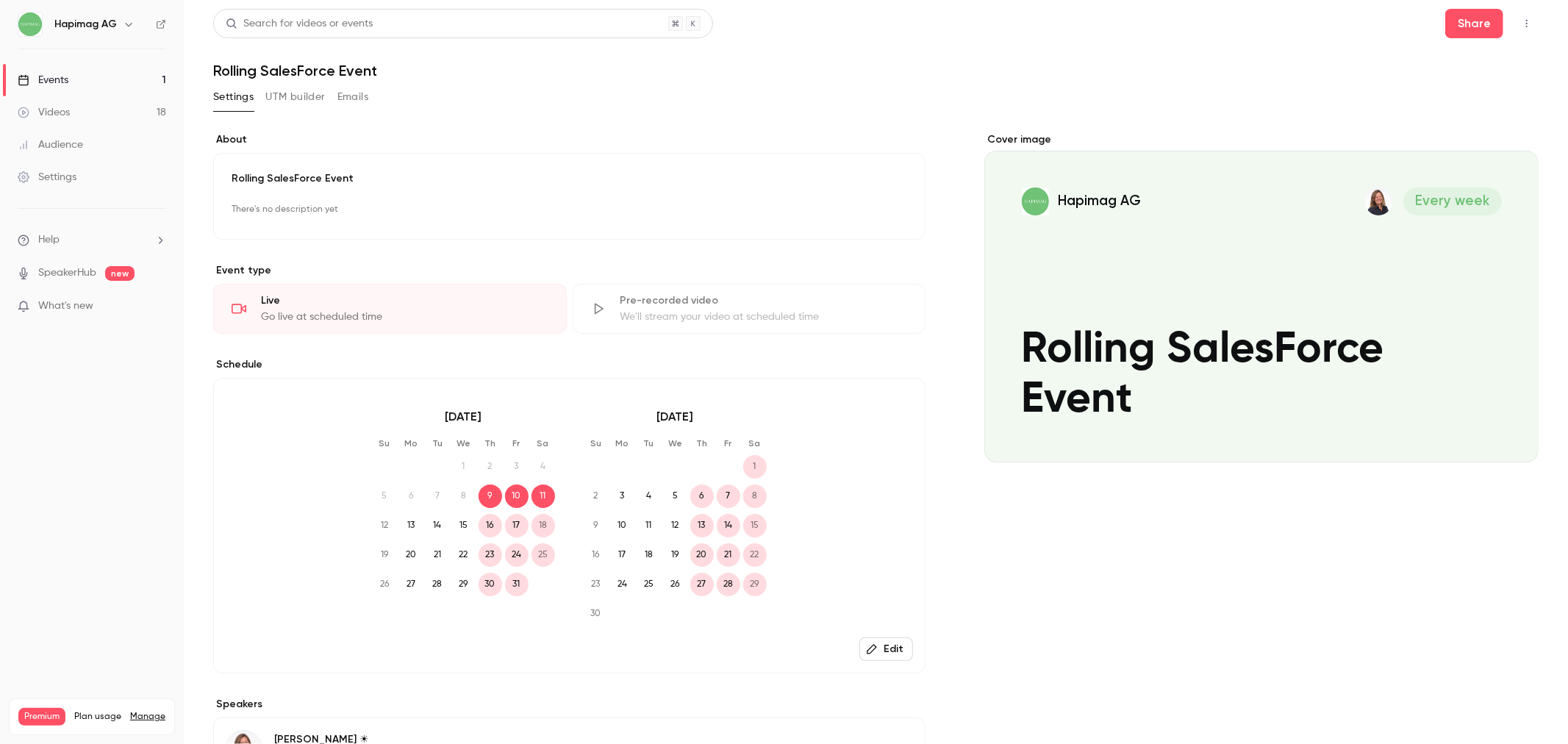
click at [101, 101] on link "Videos 18" at bounding box center [92, 112] width 183 height 32
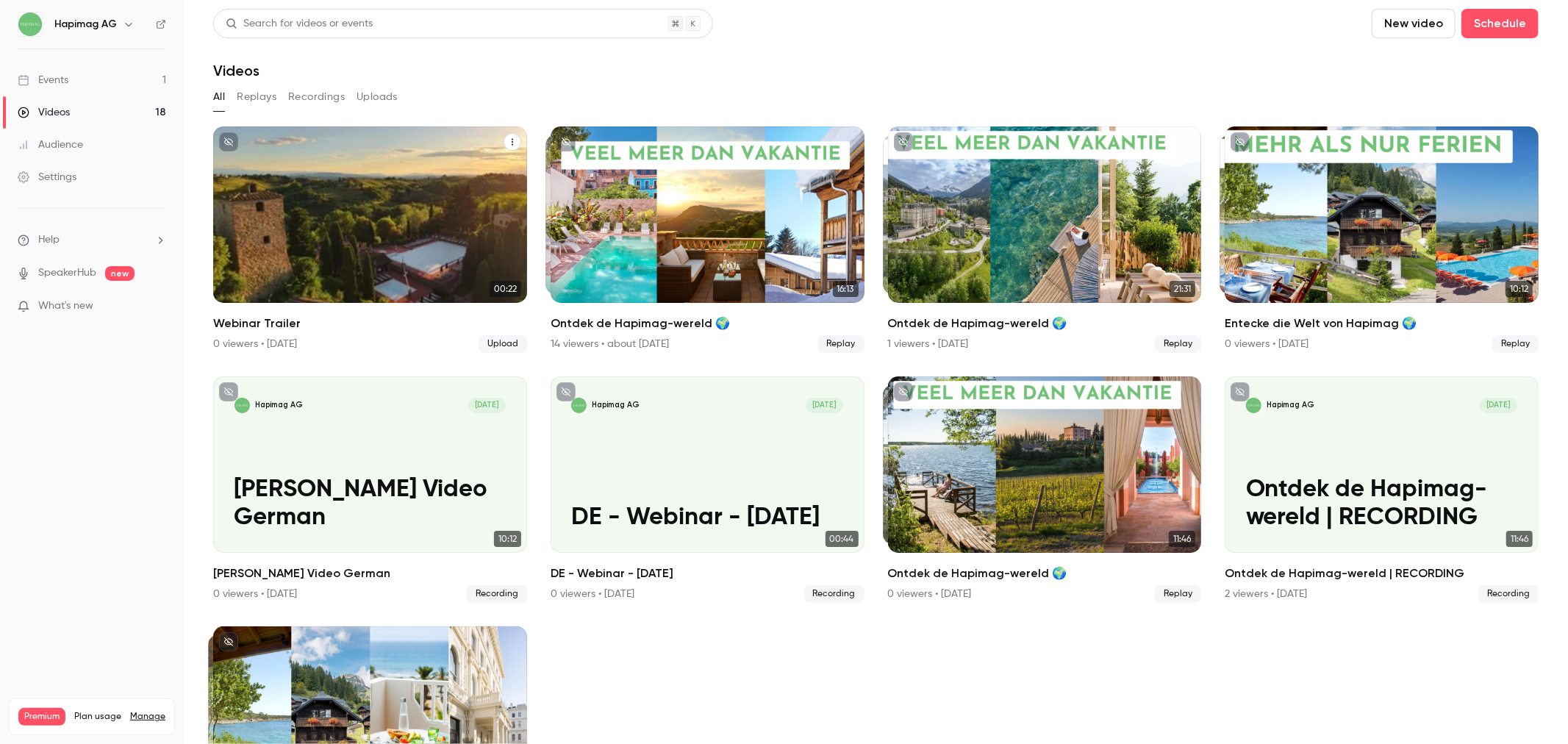
click at [508, 139] on icon "Webinar Trailer" at bounding box center [512, 141] width 9 height 9
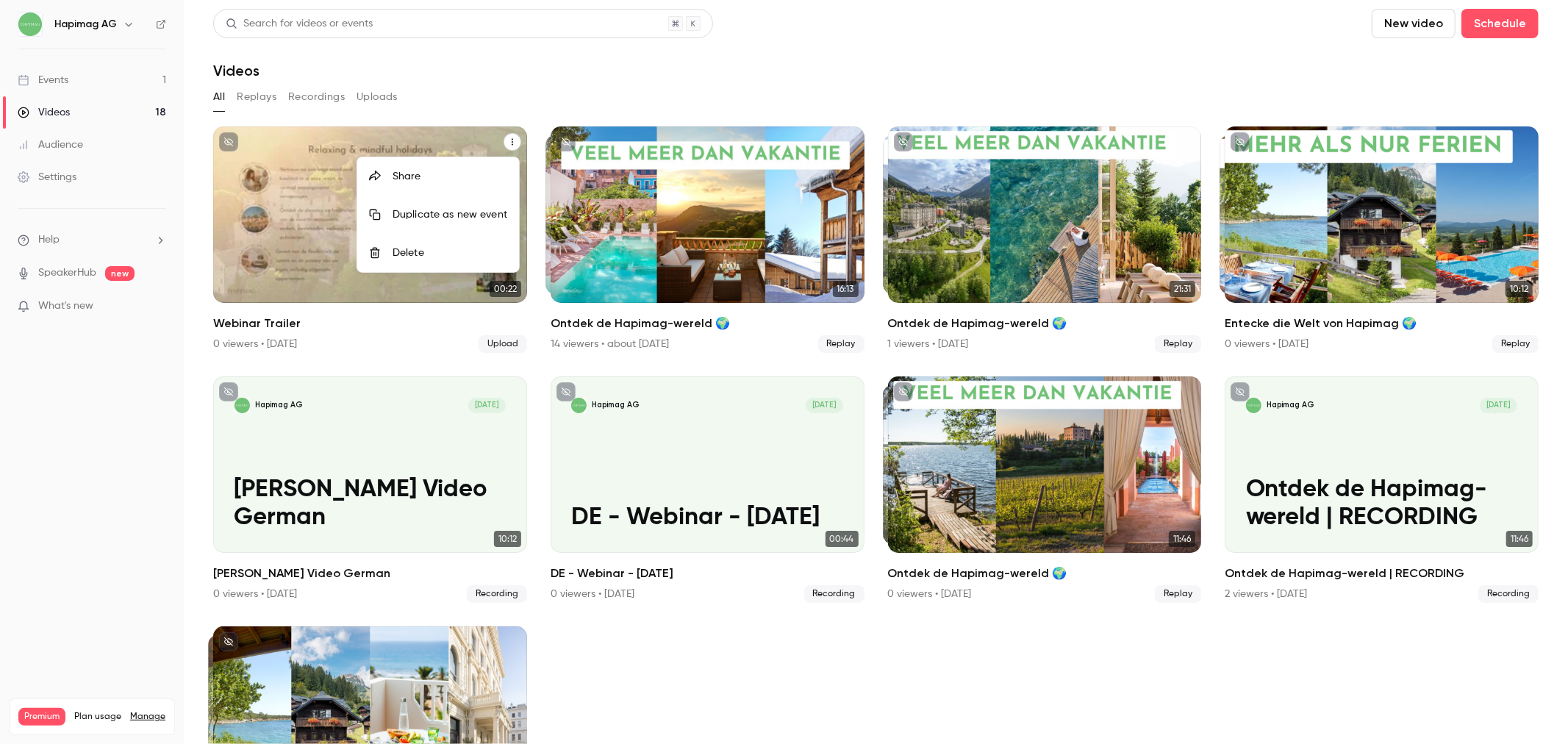
click at [488, 106] on div at bounding box center [784, 372] width 1568 height 744
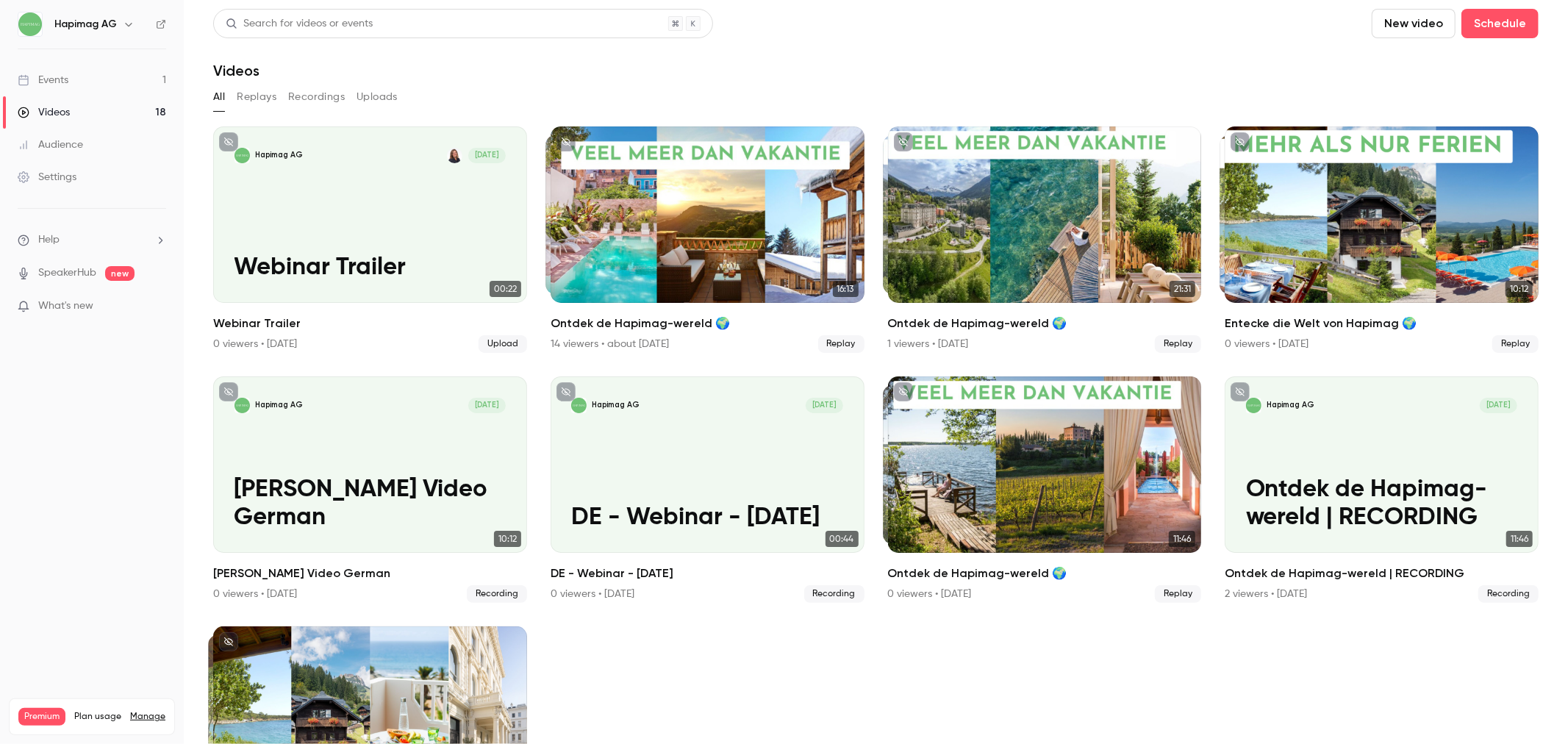
click at [318, 97] on button "Recordings" at bounding box center [316, 97] width 57 height 23
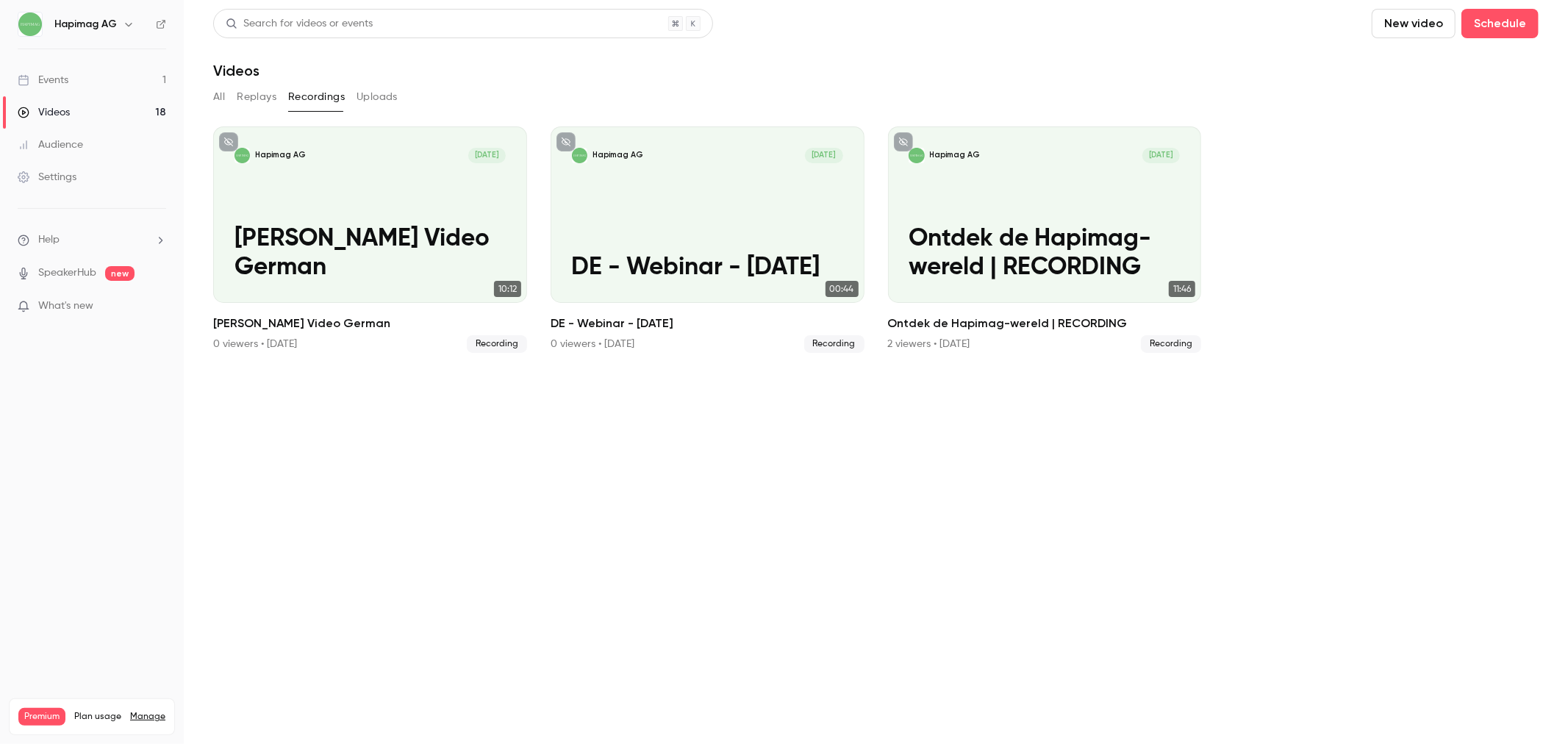
click at [75, 69] on link "Events 1" at bounding box center [92, 80] width 183 height 32
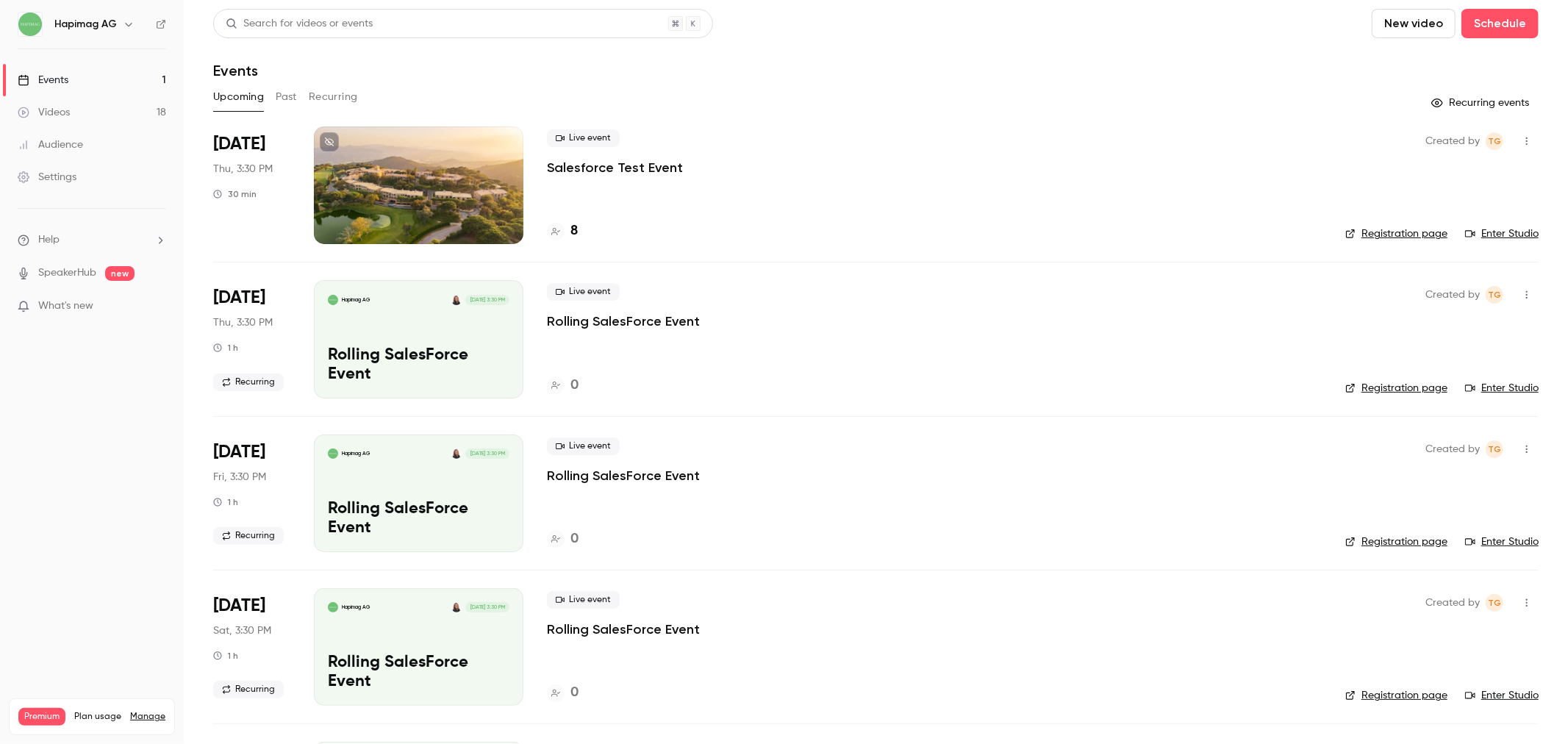
click at [617, 167] on p "Salesforce Test Event" at bounding box center [615, 168] width 136 height 18
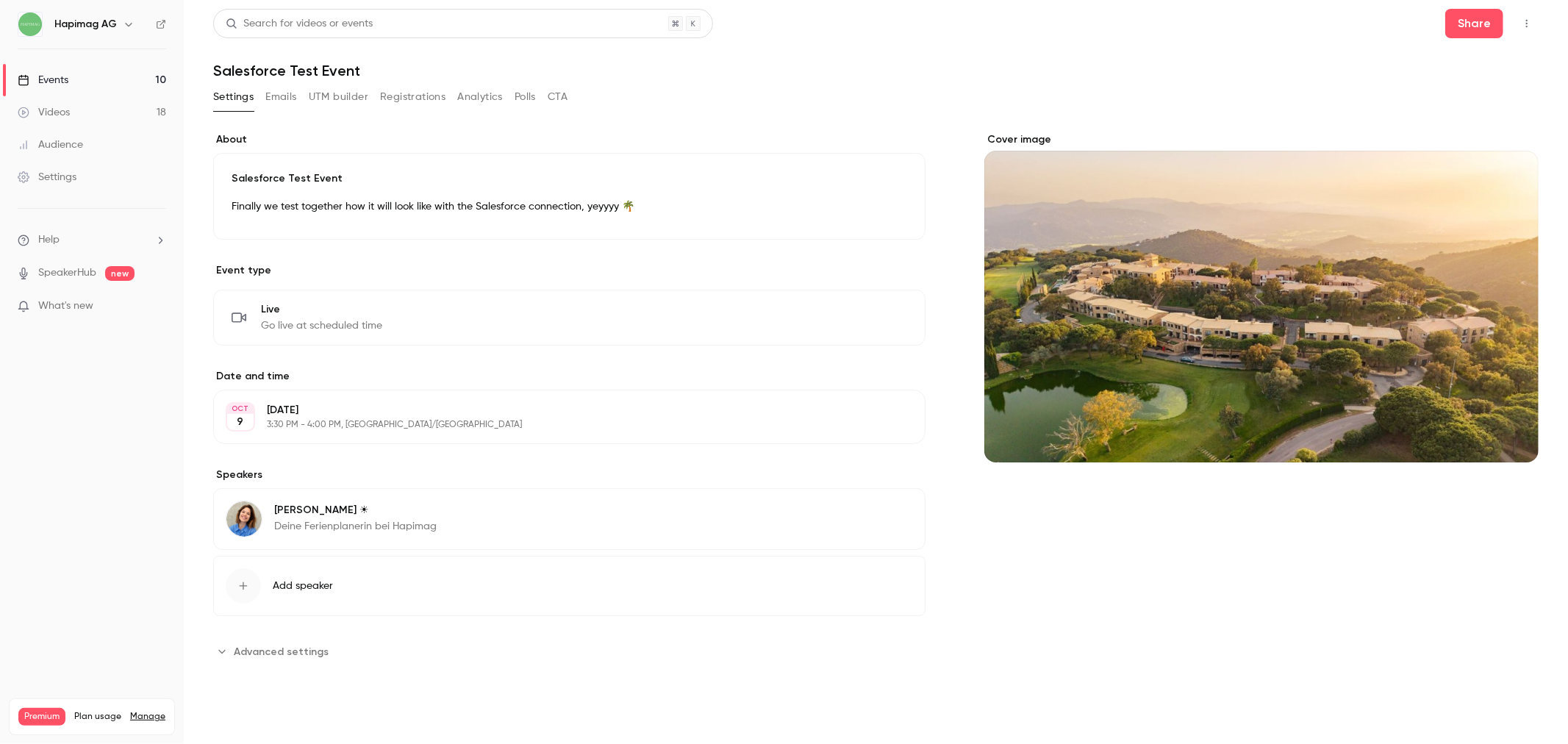
click at [417, 97] on button "Registrations" at bounding box center [413, 97] width 65 height 23
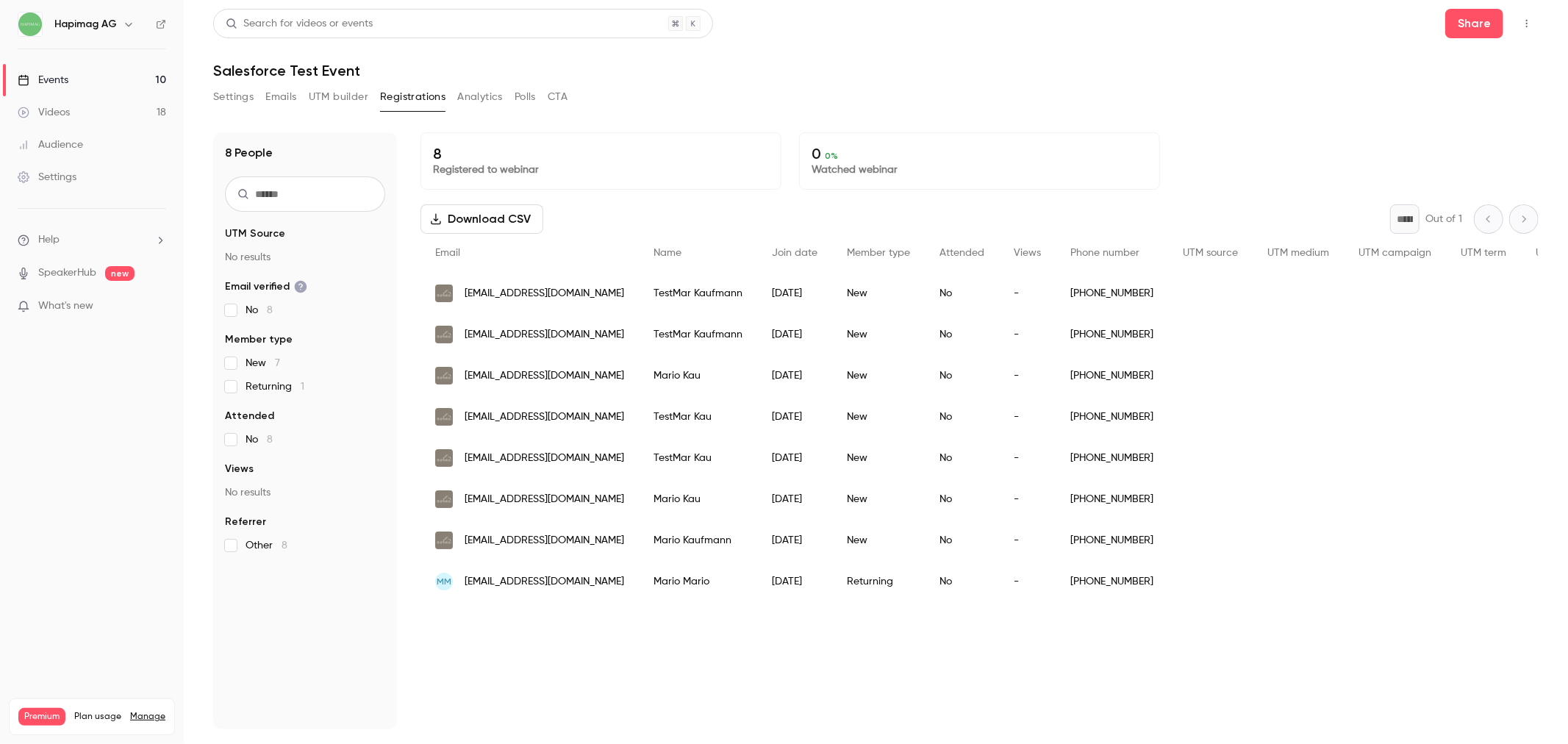
click at [221, 99] on button "Settings" at bounding box center [233, 97] width 40 height 23
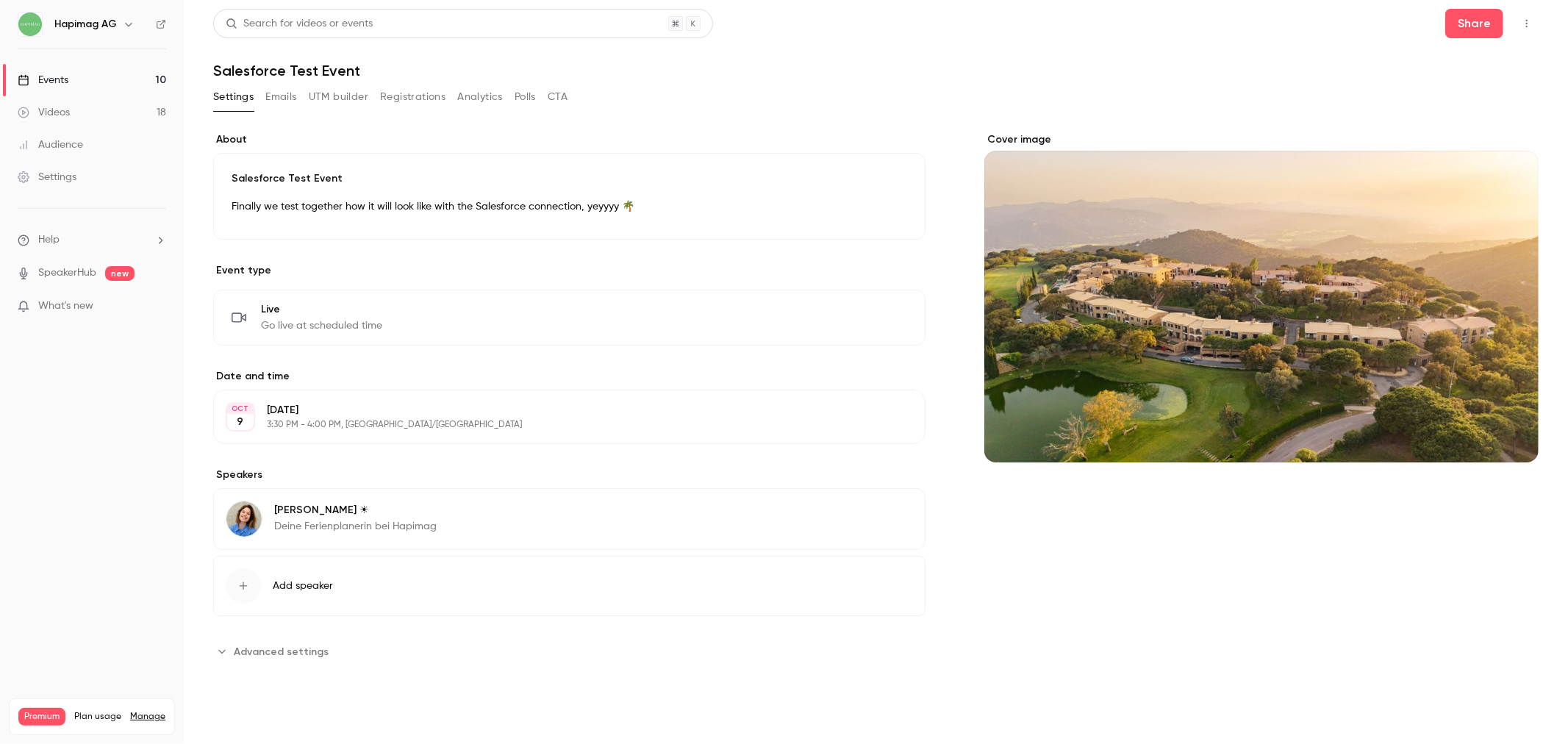
click at [436, 110] on div "Settings Emails UTM builder Registrations Analytics Polls CTA" at bounding box center [390, 99] width 354 height 29
click at [429, 106] on button "Registrations" at bounding box center [413, 97] width 65 height 23
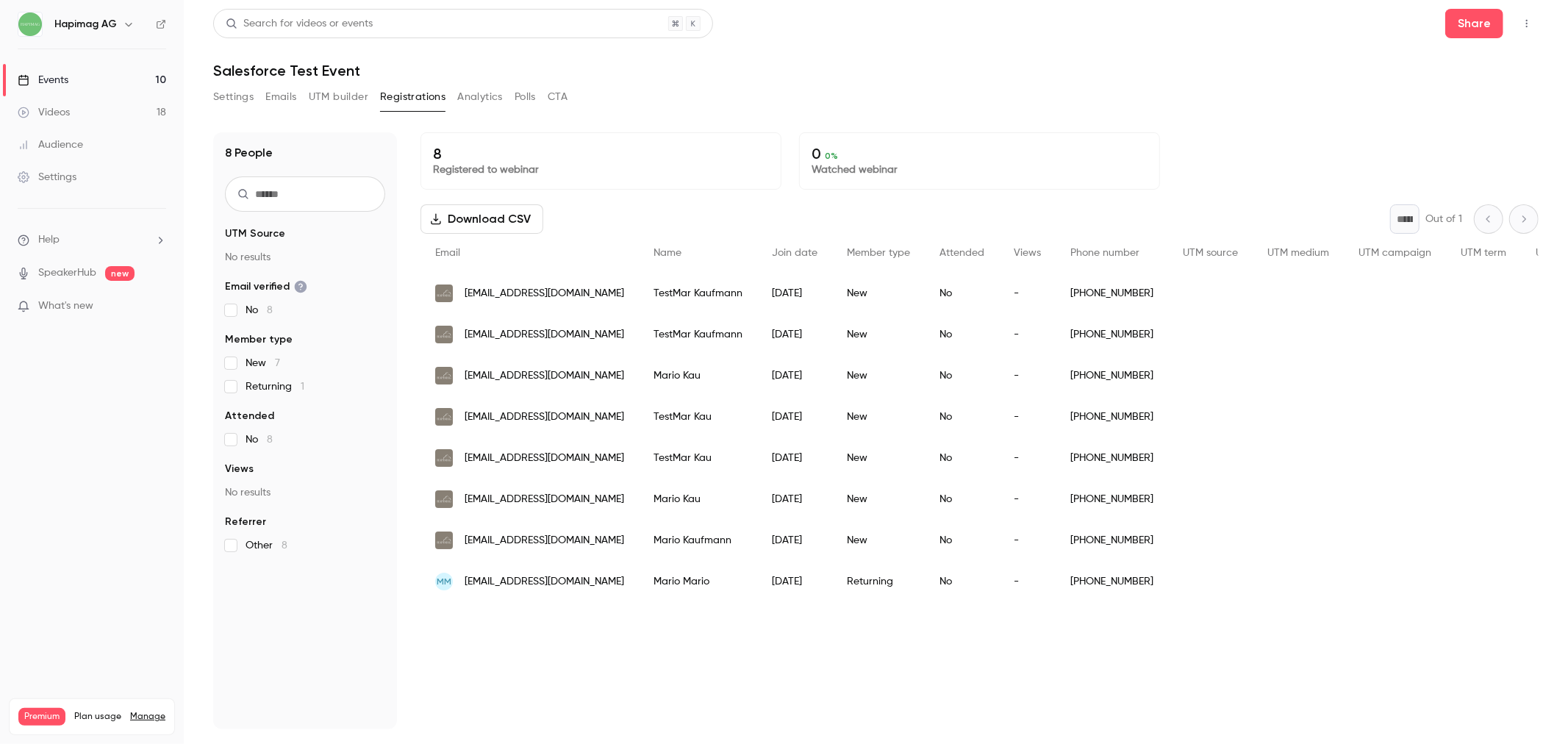
click at [217, 98] on button "Settings" at bounding box center [233, 97] width 40 height 23
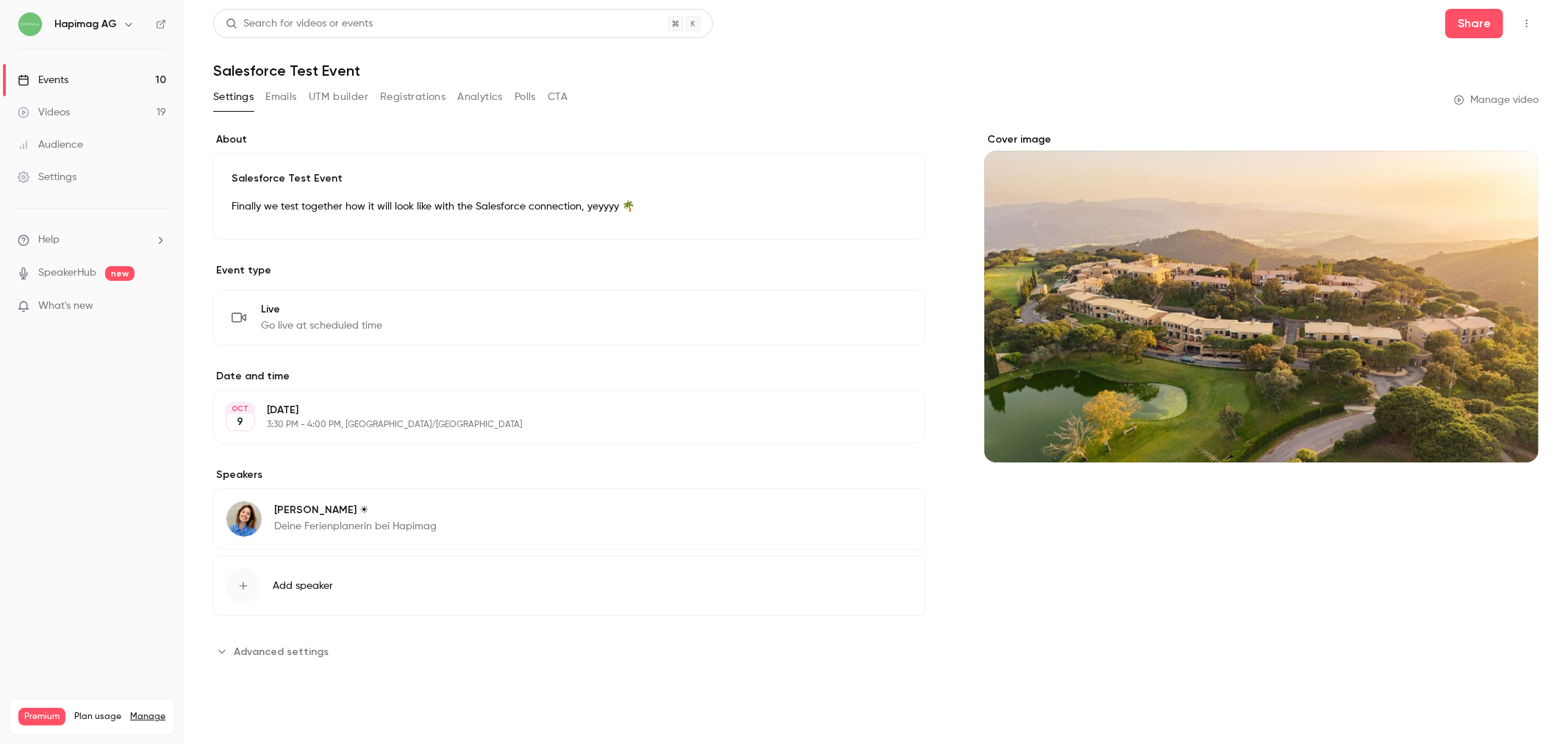
click at [428, 93] on button "Registrations" at bounding box center [413, 97] width 65 height 23
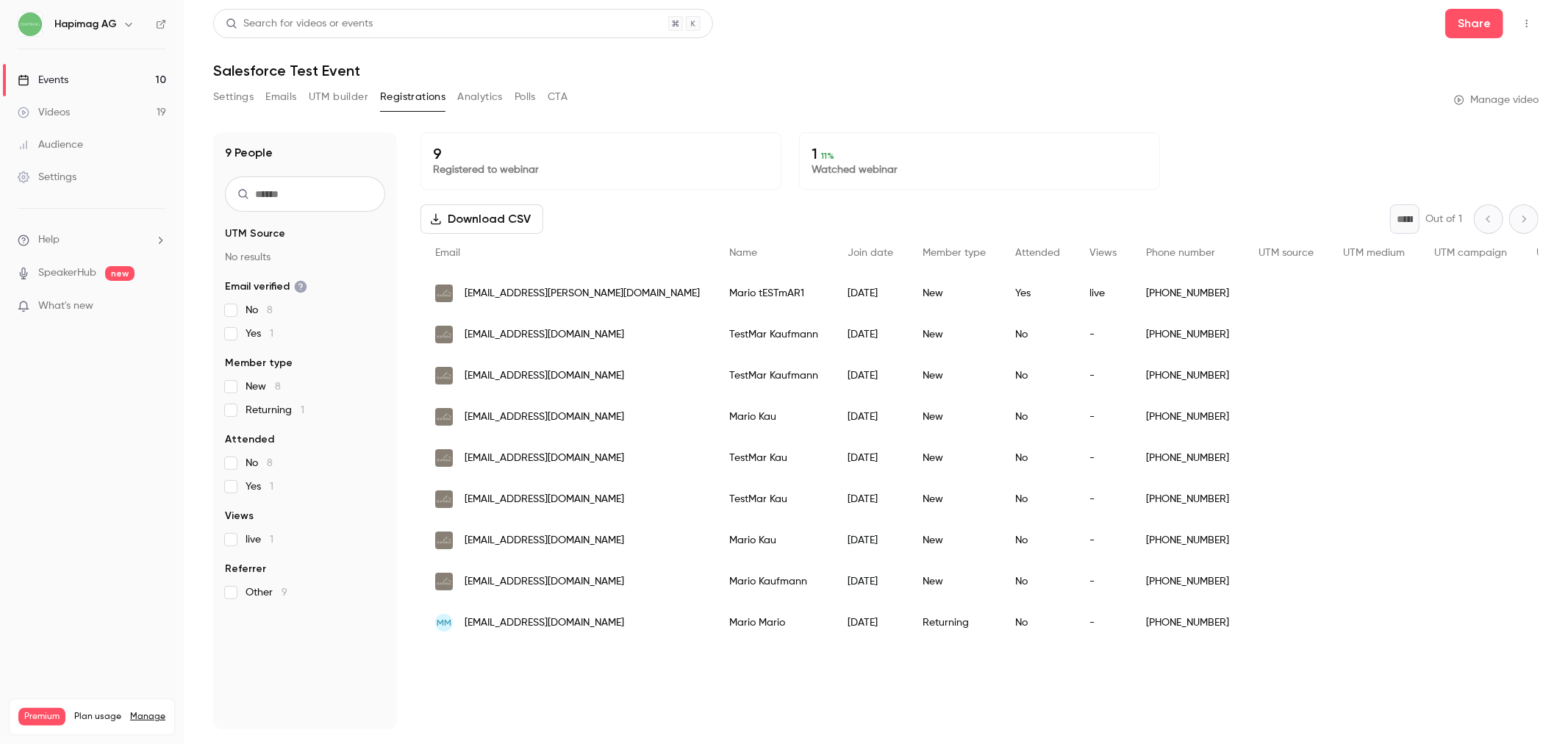
click at [469, 96] on button "Analytics" at bounding box center [480, 97] width 46 height 23
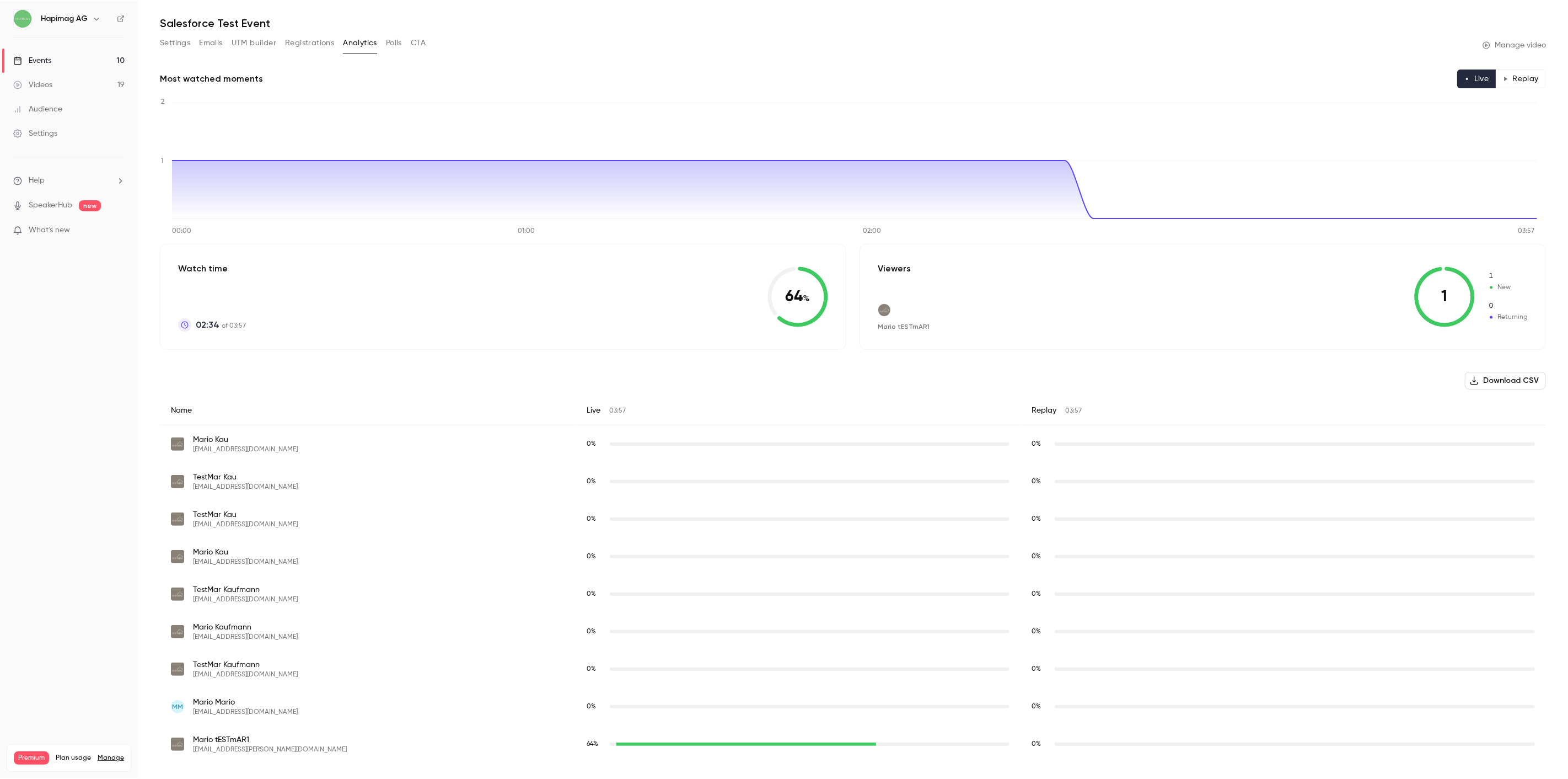
scroll to position [29, 0]
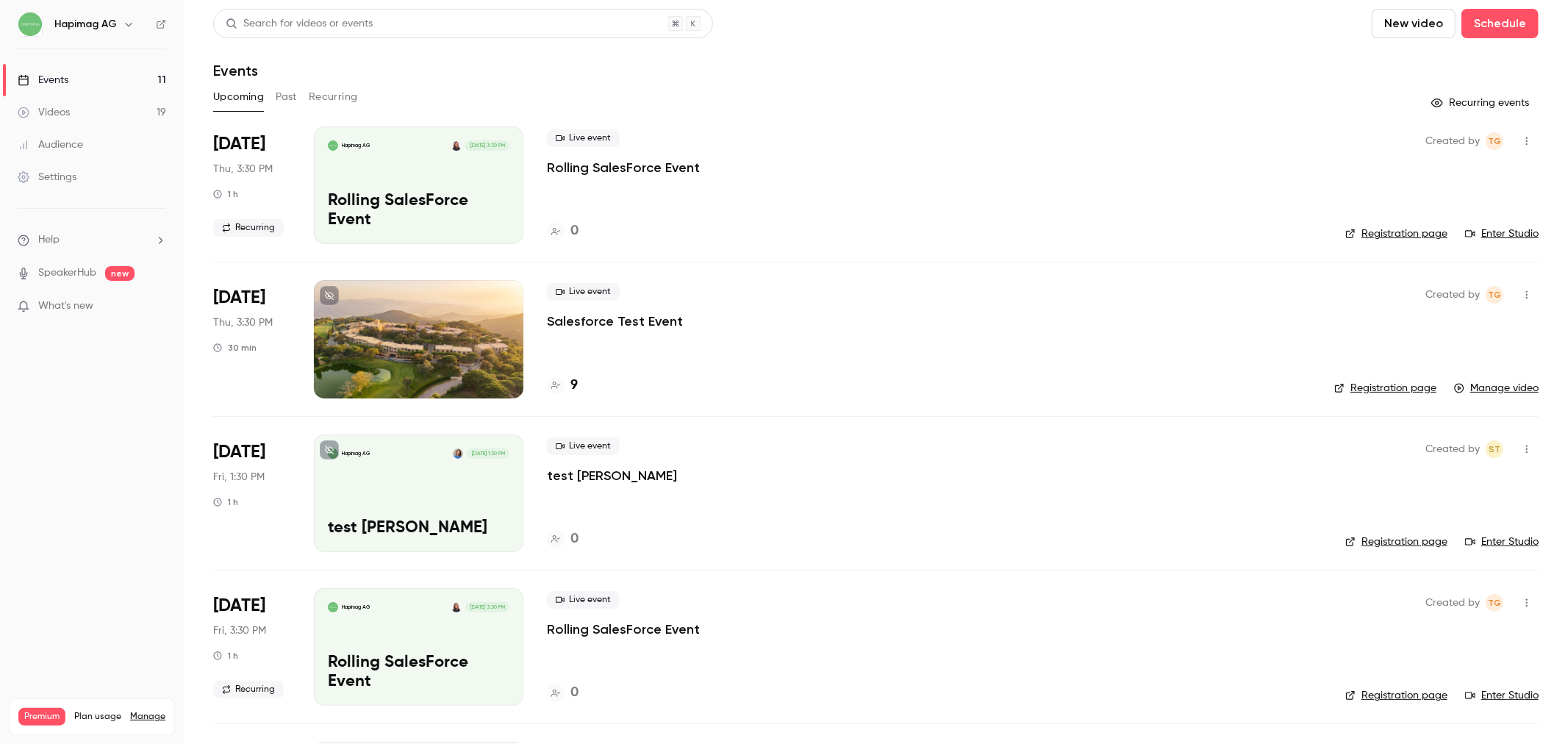
click at [583, 315] on p "Salesforce Test Event" at bounding box center [615, 321] width 136 height 18
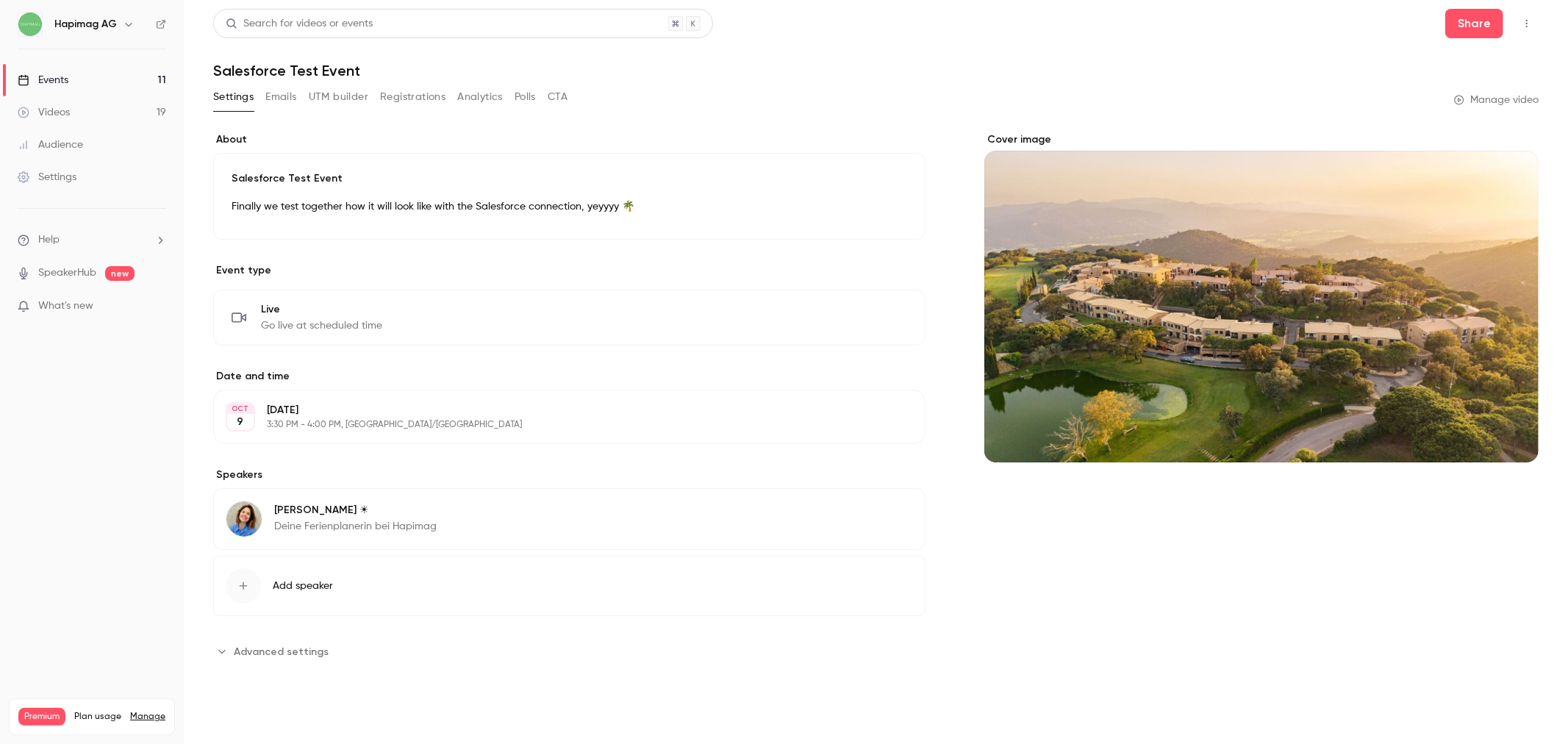
click at [418, 91] on button "Registrations" at bounding box center [413, 97] width 65 height 23
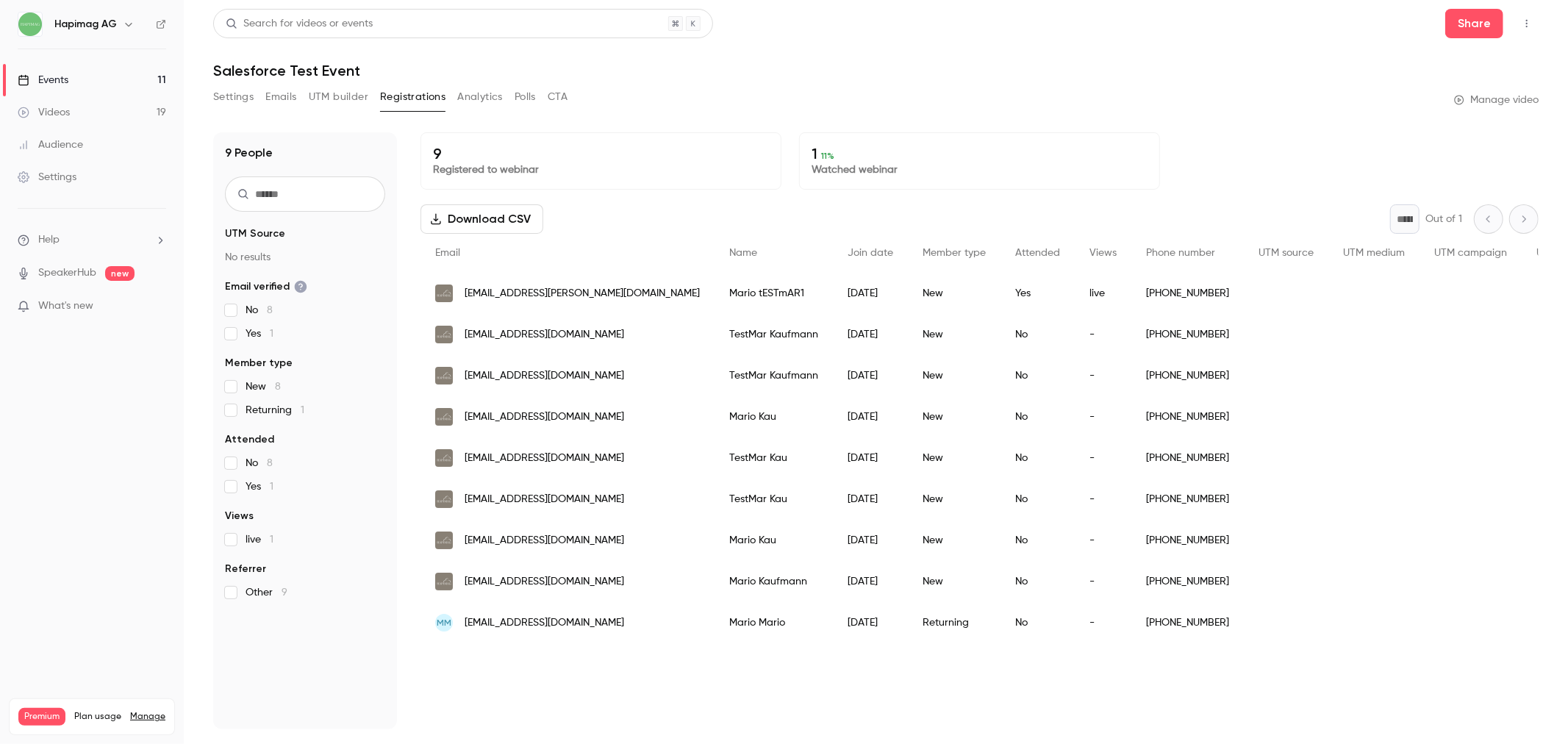
click at [283, 94] on button "Emails" at bounding box center [281, 97] width 31 height 23
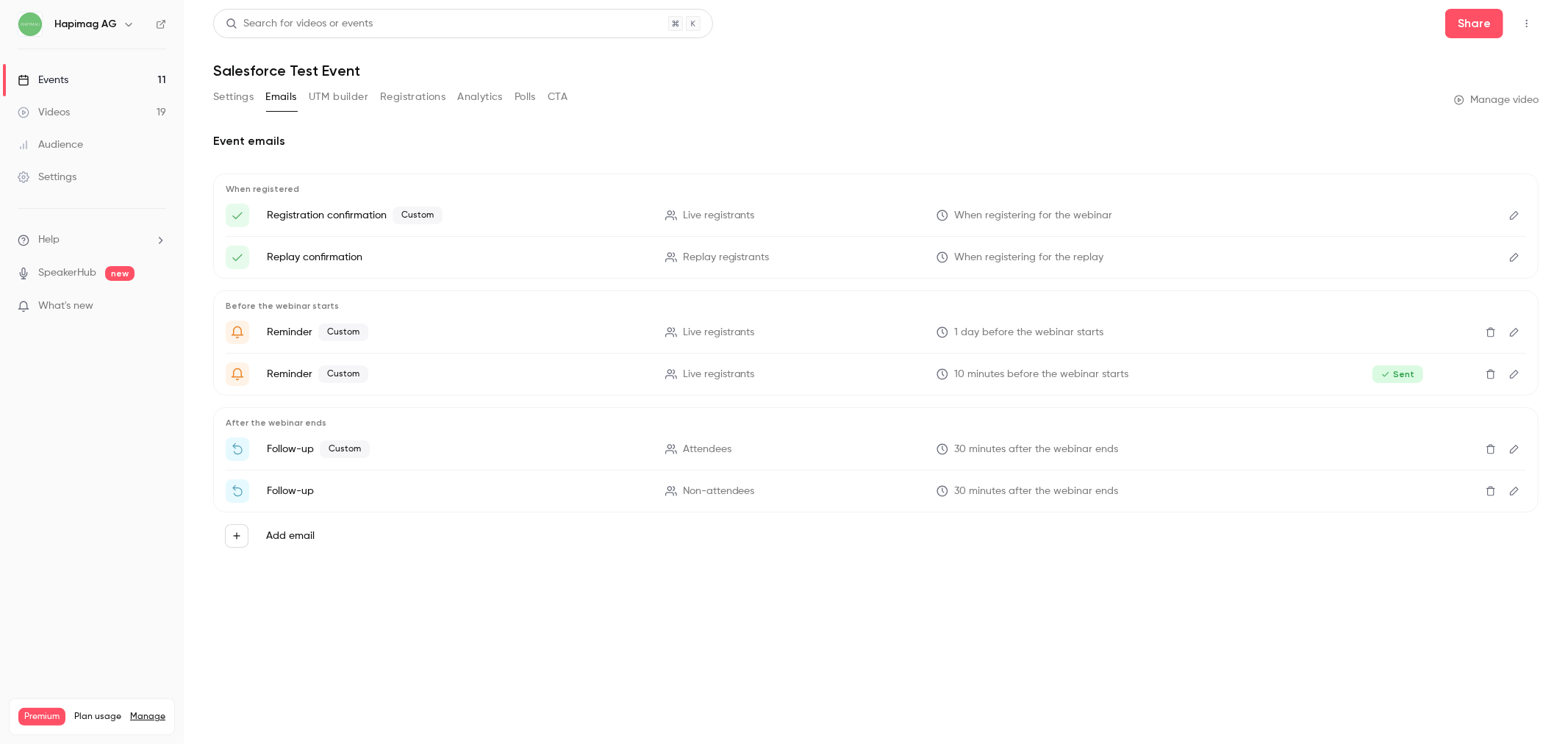
click at [86, 71] on link "Events 11" at bounding box center [92, 80] width 183 height 32
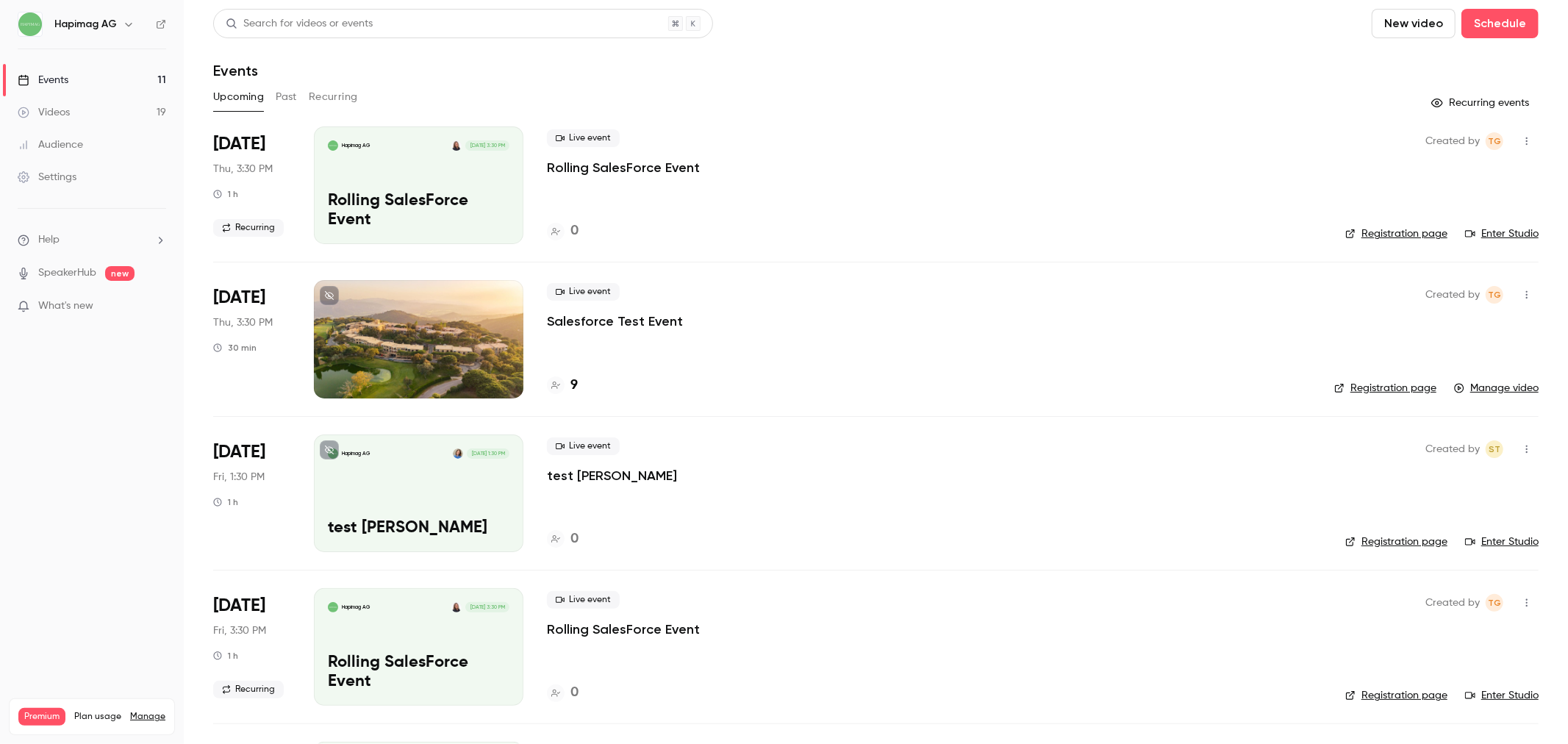
click at [277, 91] on button "Past" at bounding box center [287, 97] width 21 height 23
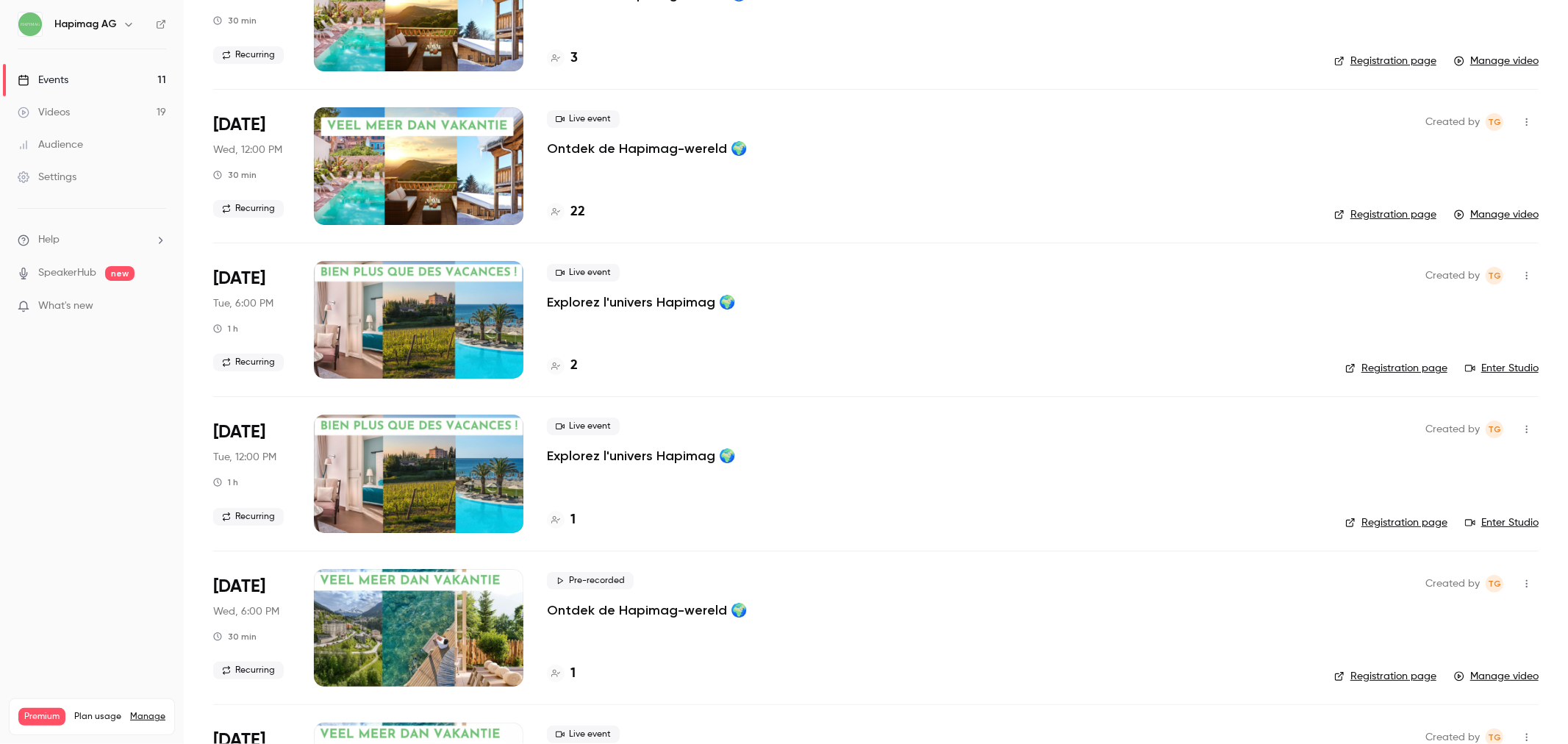
scroll to position [328, 0]
click at [590, 147] on p "Ontdek de Hapimag-wereld 🌍" at bounding box center [647, 147] width 200 height 18
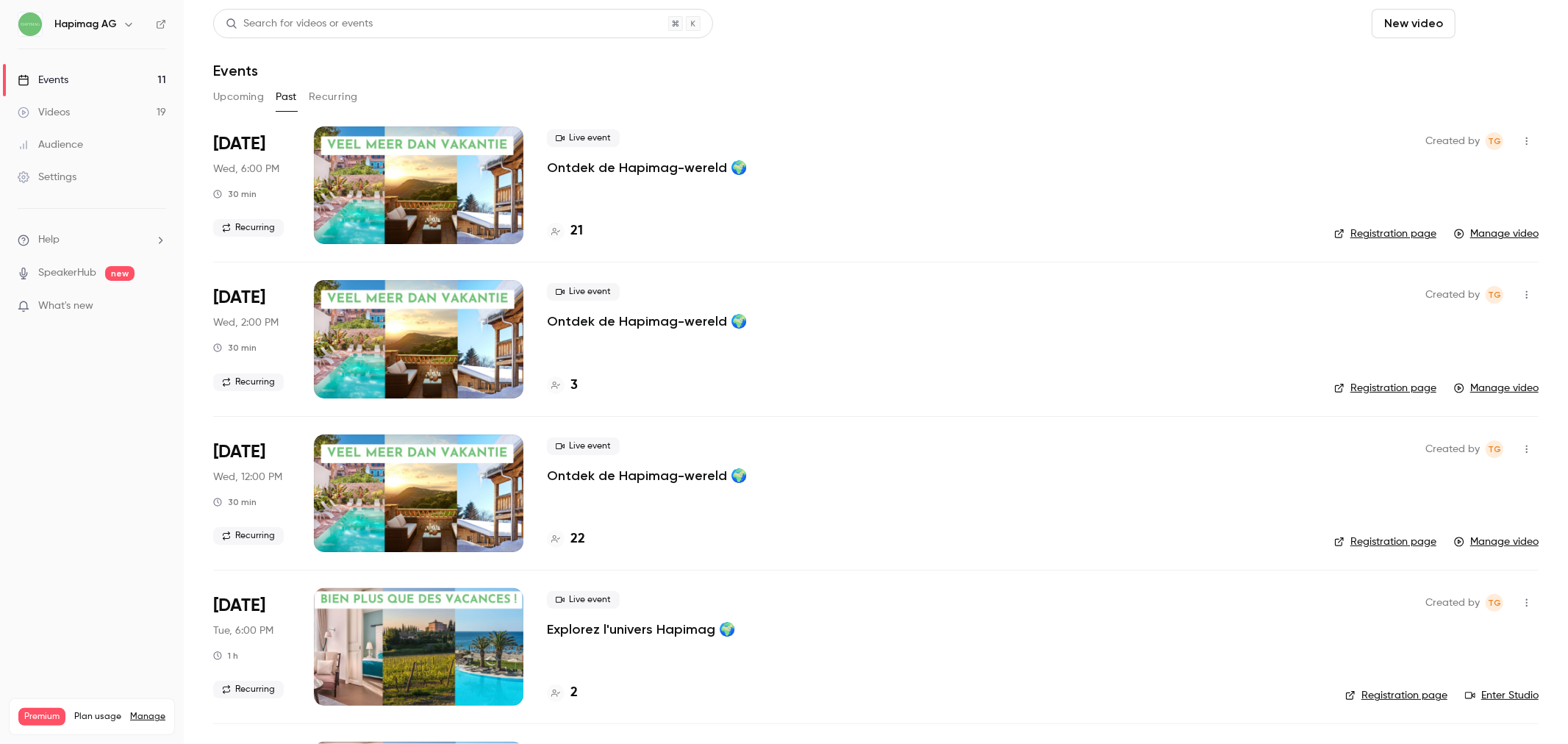
click at [1480, 27] on button "Schedule" at bounding box center [1500, 23] width 77 height 29
click at [789, 70] on div at bounding box center [784, 372] width 1568 height 744
click at [232, 94] on button "Upcoming" at bounding box center [239, 97] width 51 height 23
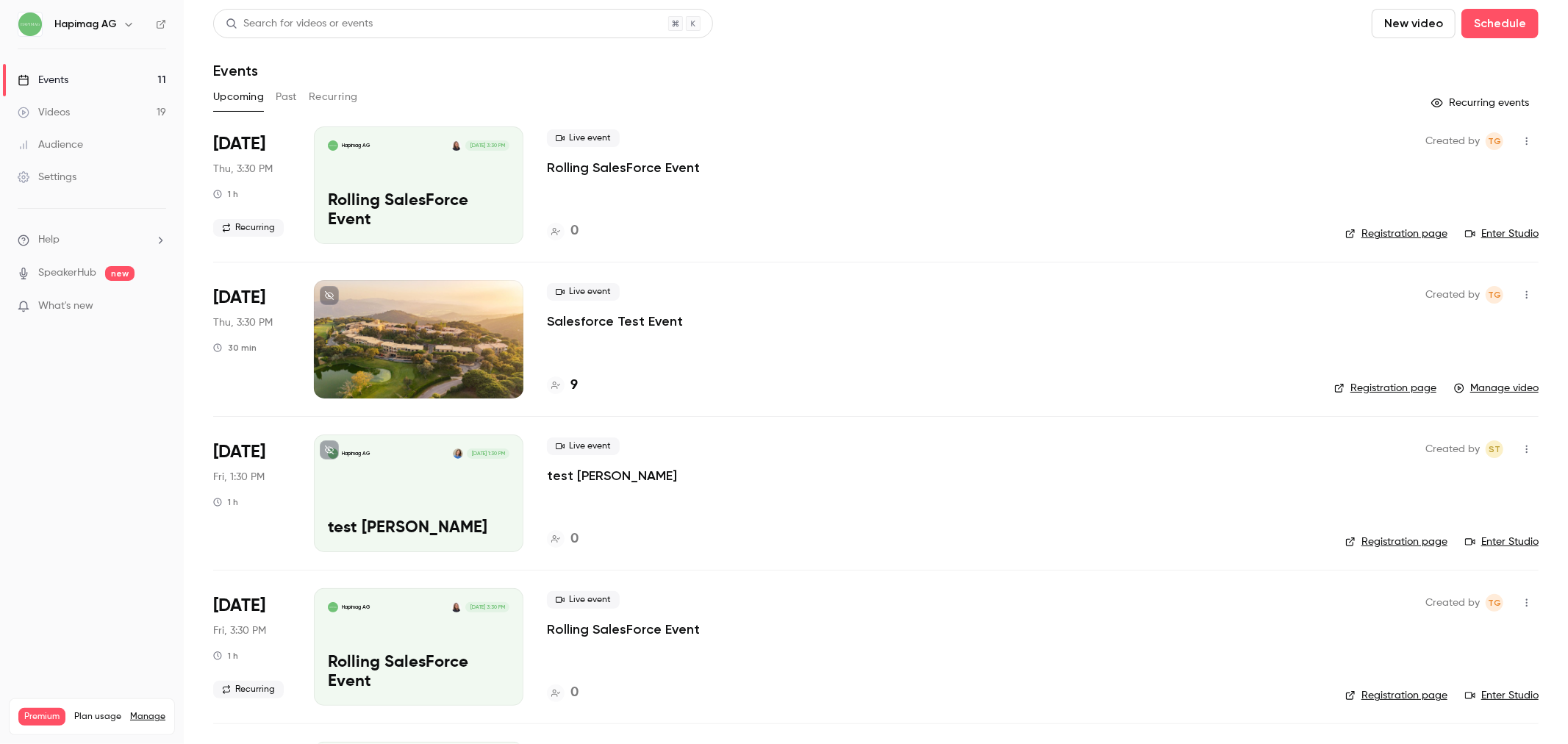
click at [584, 171] on p "Rolling SalesForce Event" at bounding box center [623, 168] width 153 height 18
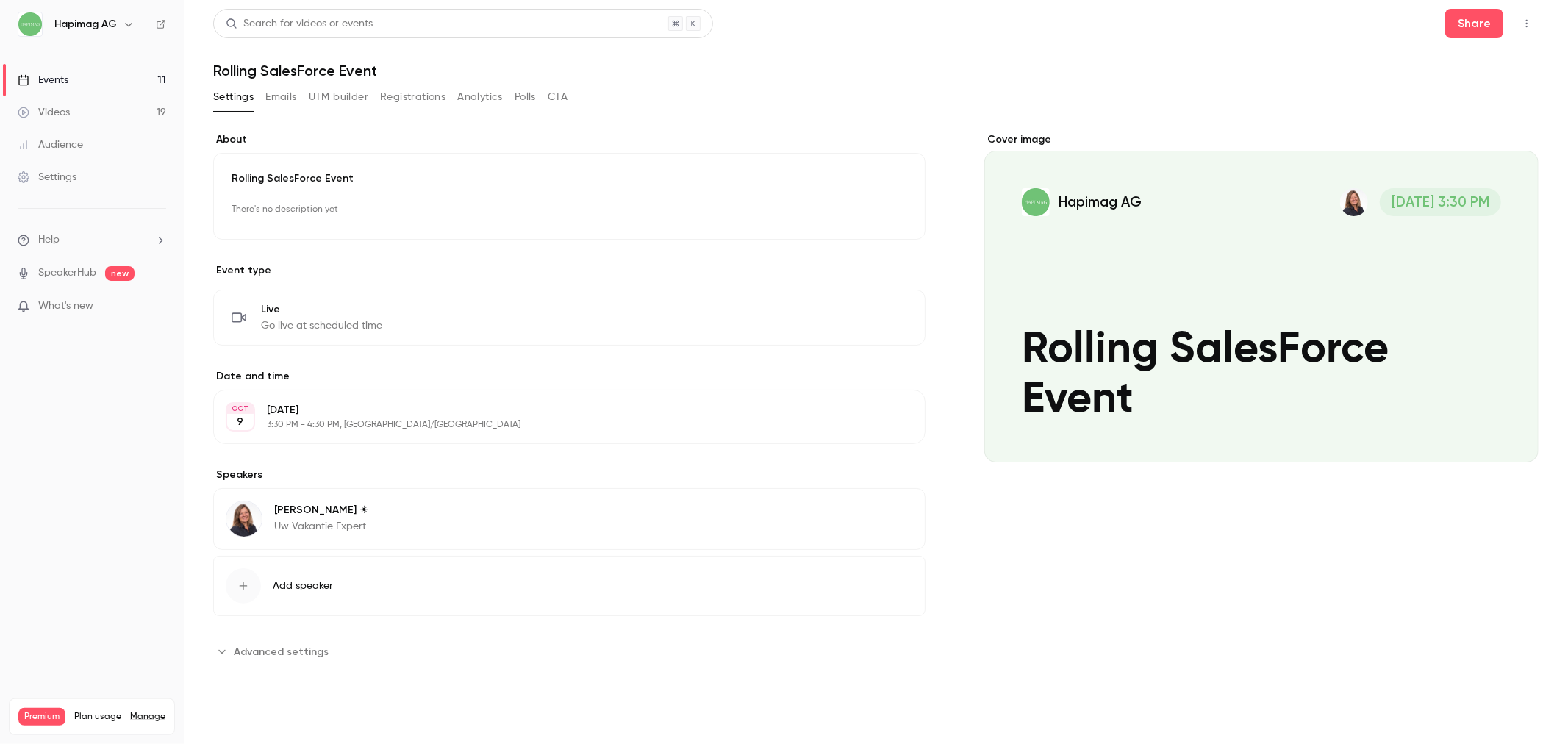
click at [883, 407] on button "Edit" at bounding box center [886, 416] width 54 height 23
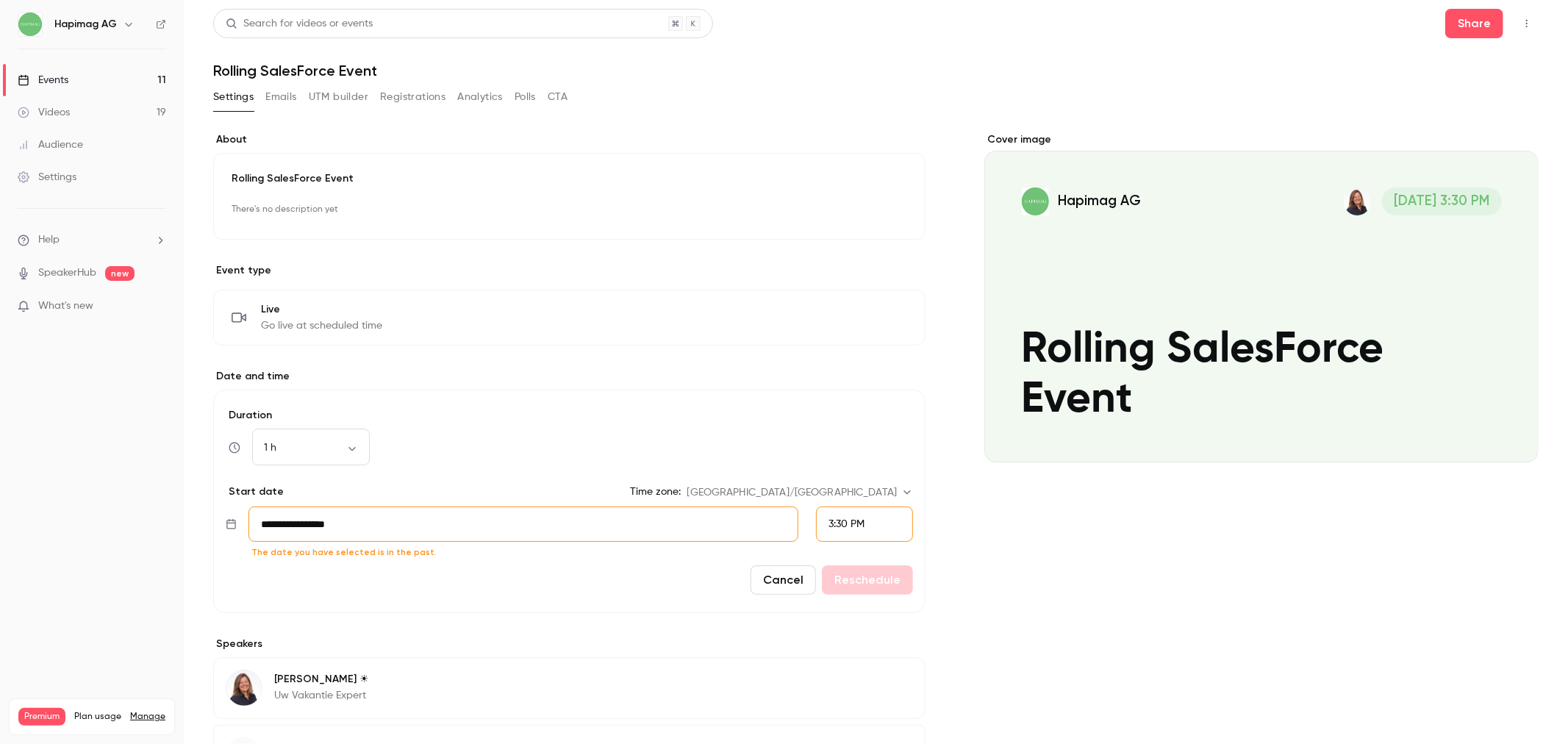
click at [196, 94] on main "**********" at bounding box center [875, 372] width 1385 height 744
click at [105, 72] on link "Events 11" at bounding box center [92, 80] width 183 height 32
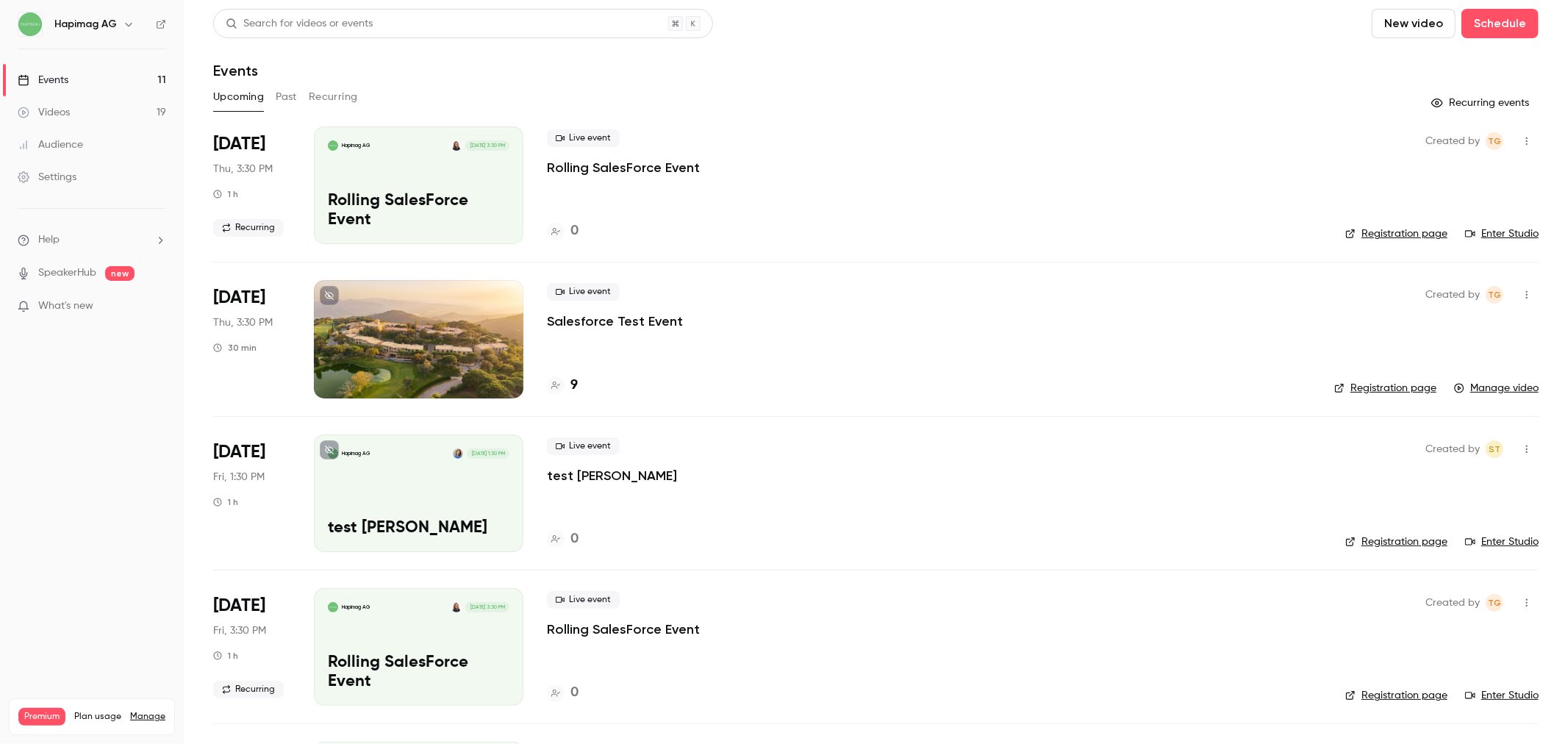
click at [1143, 13] on div "Search for videos or events New video Schedule" at bounding box center [876, 23] width 1326 height 29
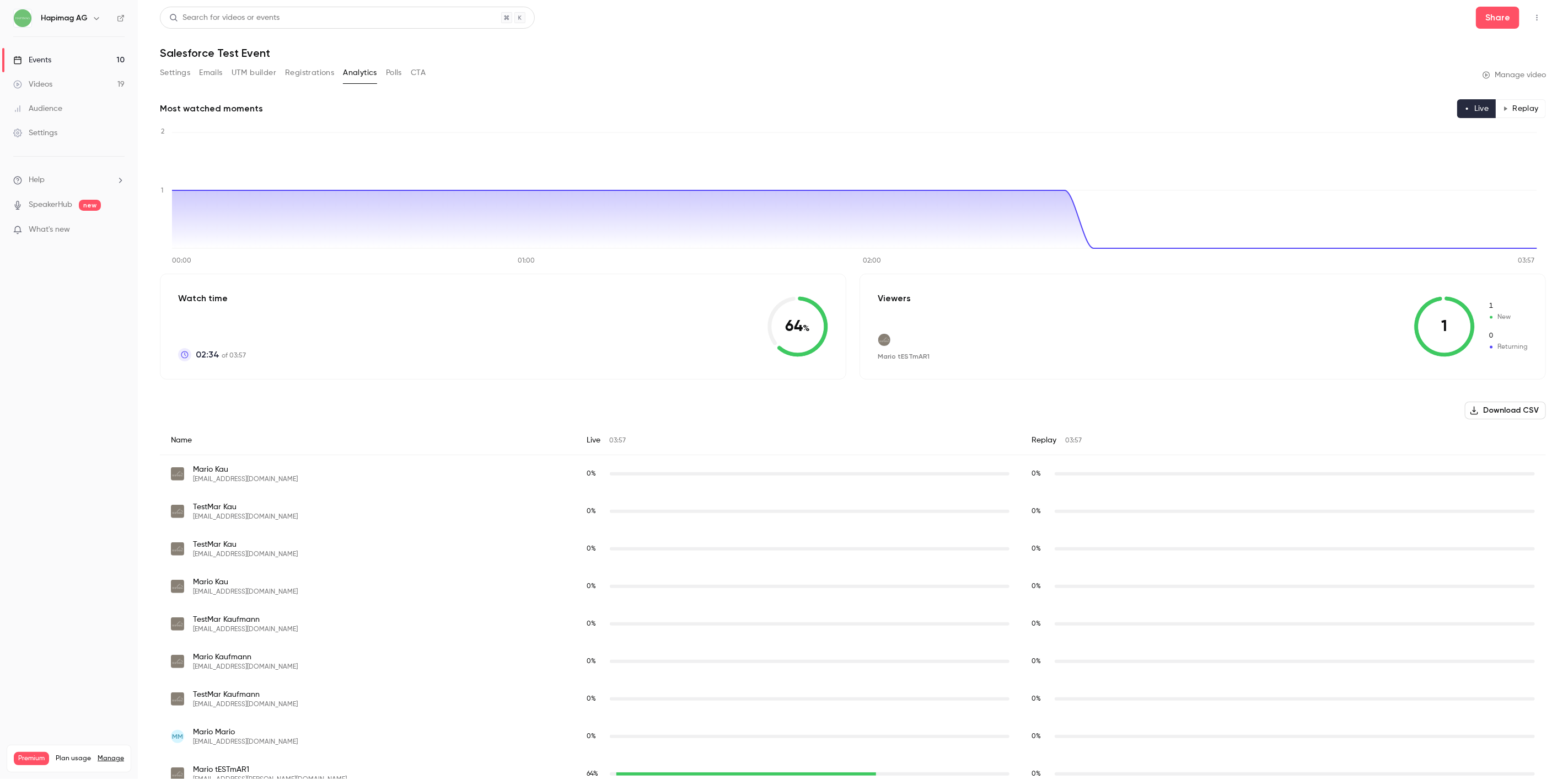
scroll to position [29, 0]
